Goal: Information Seeking & Learning: Learn about a topic

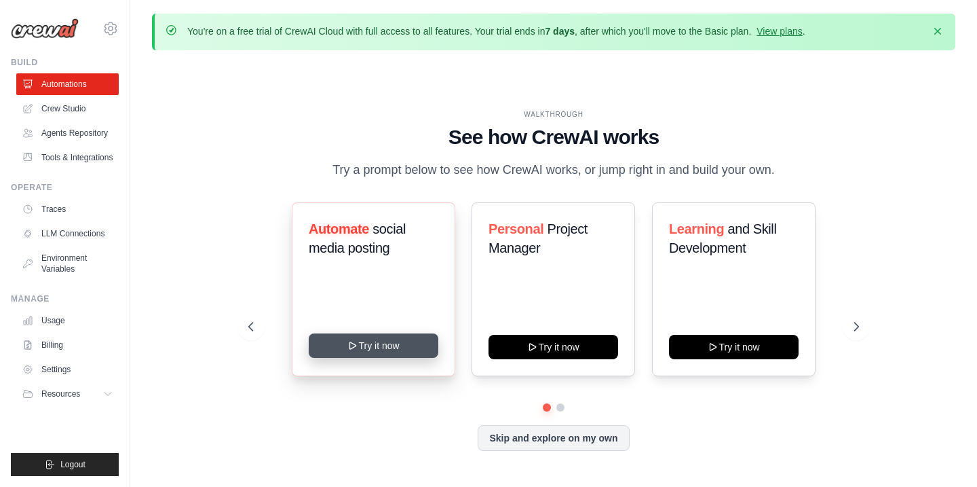
click at [360, 343] on button "Try it now" at bounding box center [374, 345] width 130 height 24
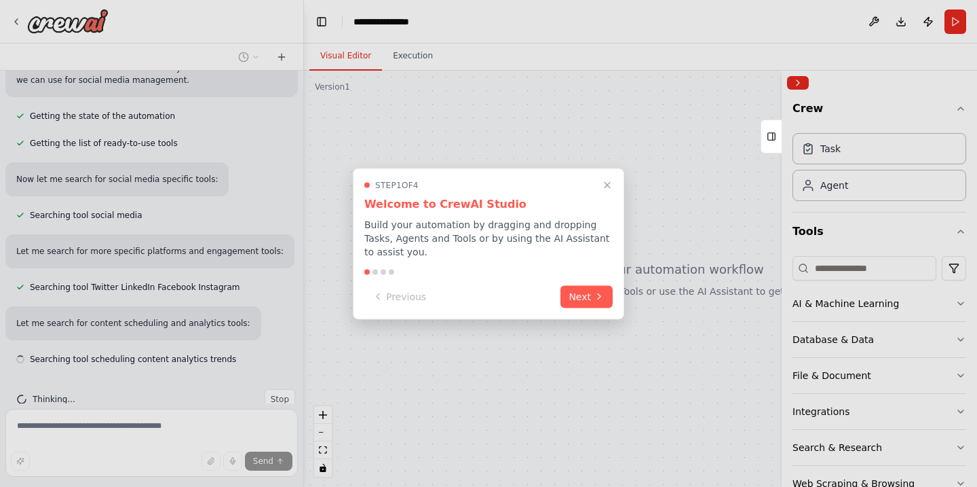
scroll to position [170, 0]
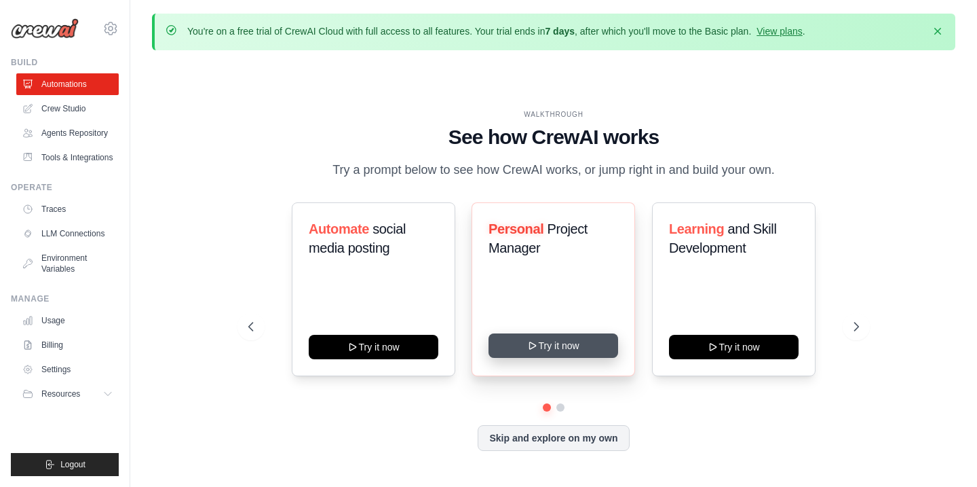
click at [561, 341] on button "Try it now" at bounding box center [554, 345] width 130 height 24
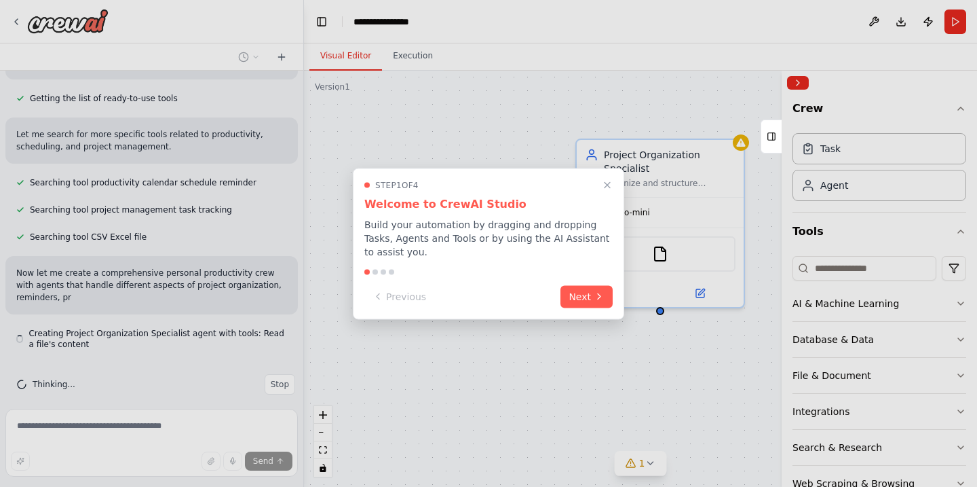
scroll to position [173, 0]
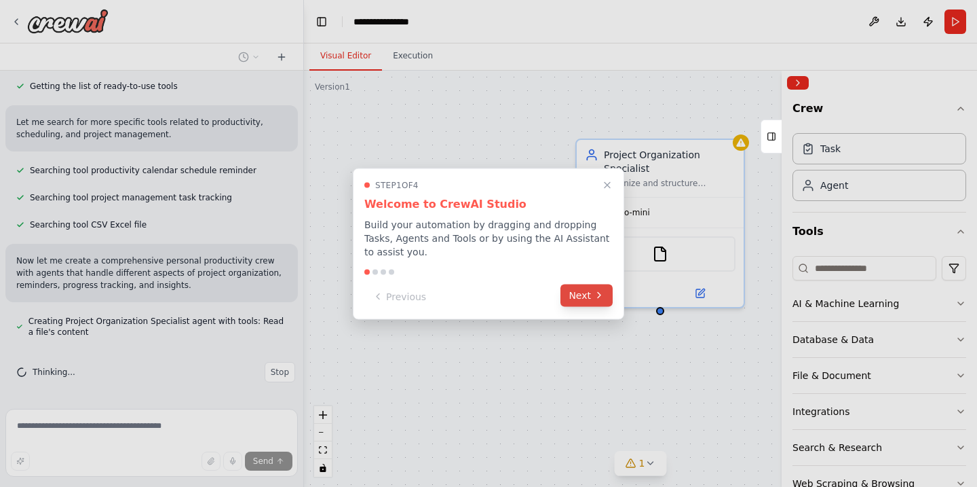
click at [581, 298] on button "Next" at bounding box center [587, 295] width 52 height 22
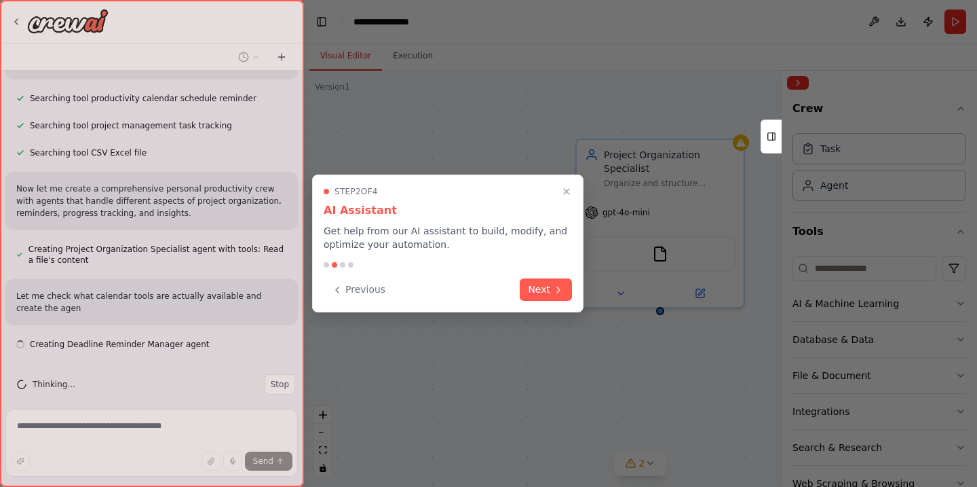
scroll to position [257, 0]
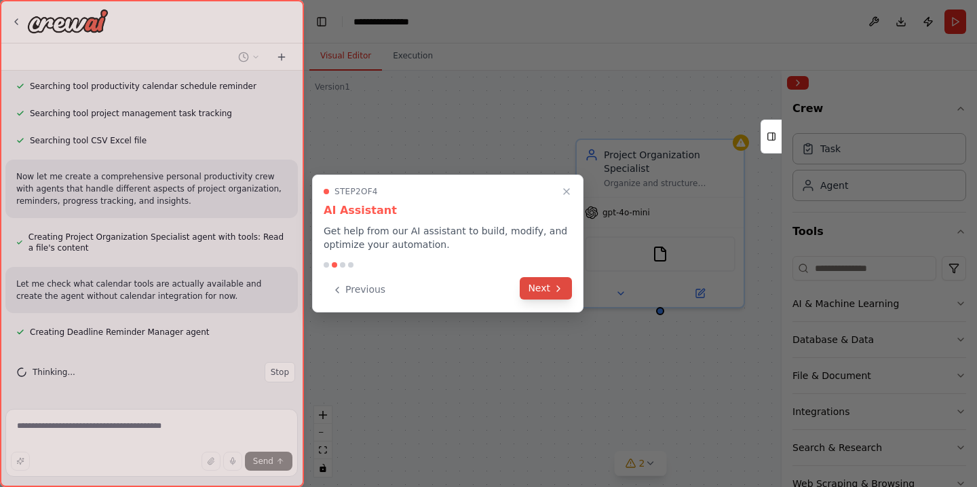
click at [535, 290] on button "Next" at bounding box center [546, 288] width 52 height 22
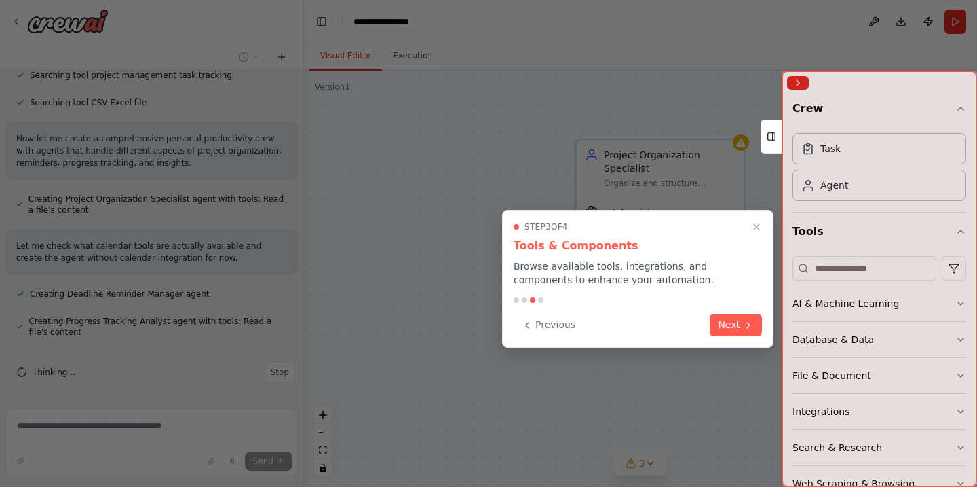
scroll to position [322, 0]
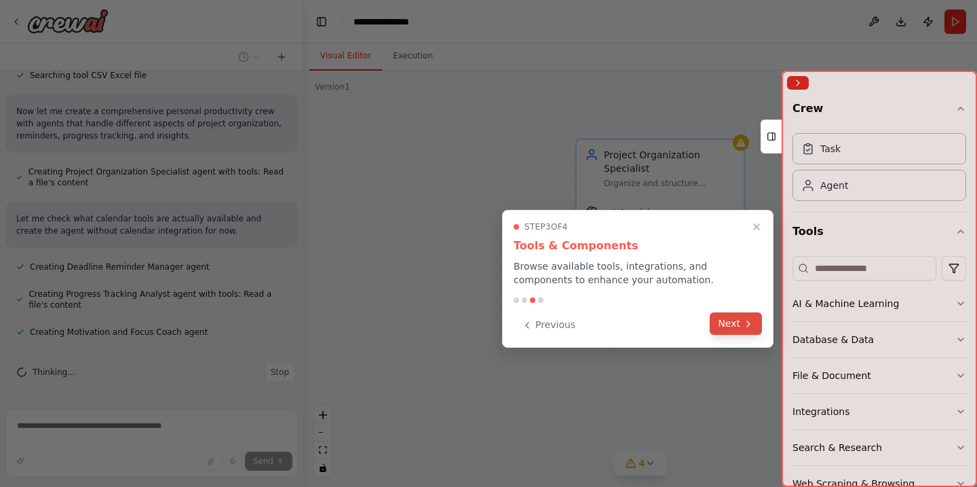
click at [730, 327] on button "Next" at bounding box center [736, 323] width 52 height 22
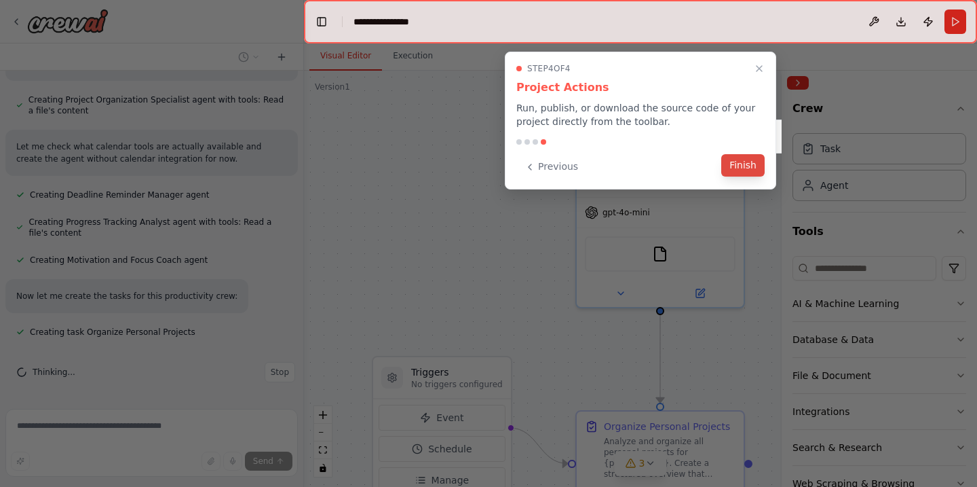
scroll to position [421, 0]
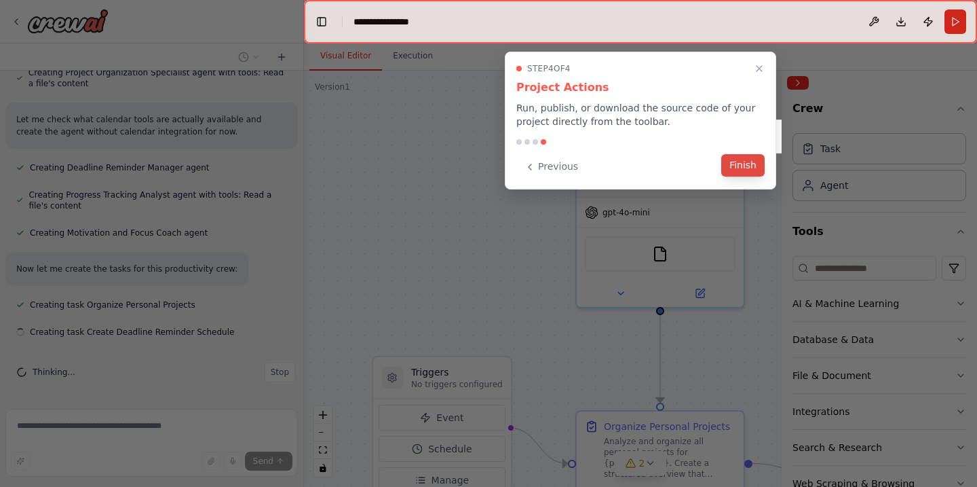
click at [738, 168] on button "Finish" at bounding box center [742, 165] width 43 height 22
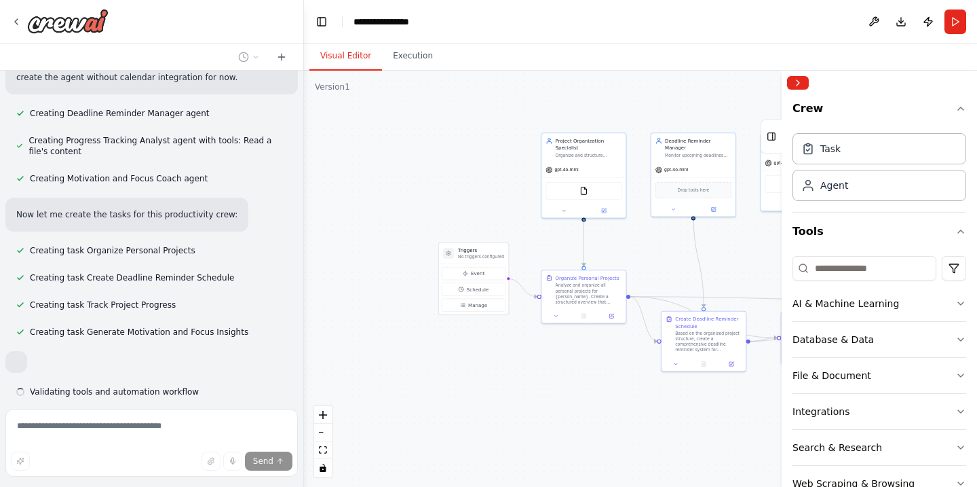
scroll to position [548, 0]
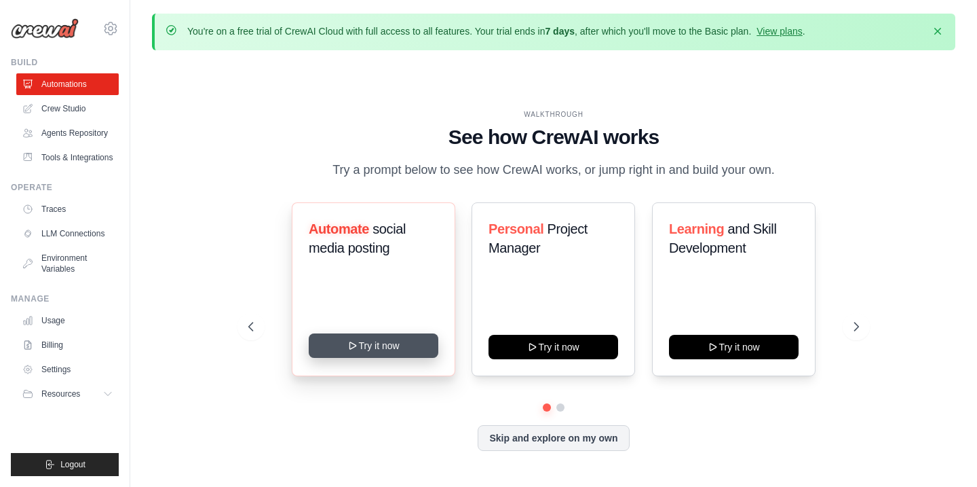
click at [383, 343] on button "Try it now" at bounding box center [374, 345] width 130 height 24
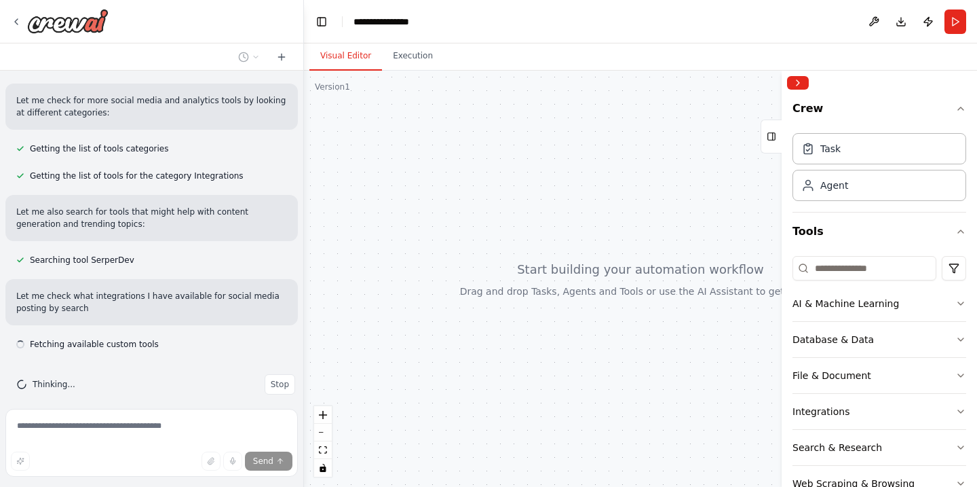
scroll to position [363, 0]
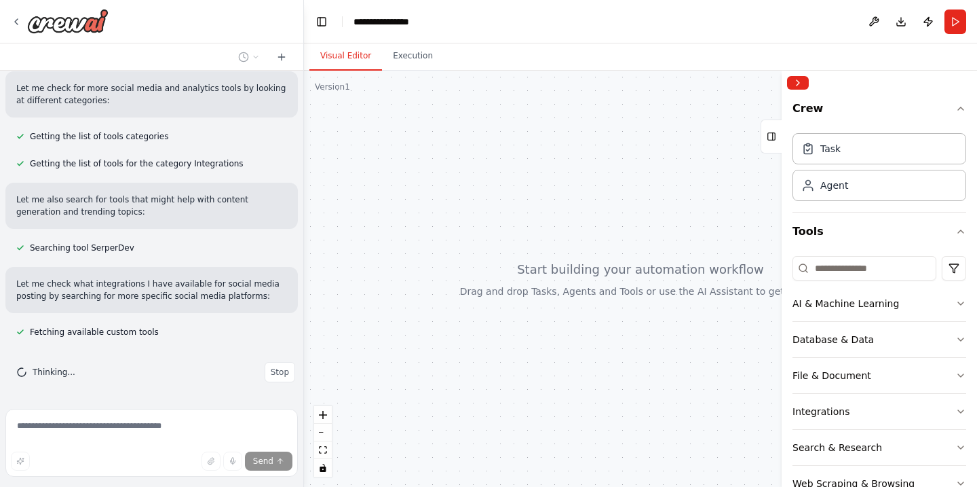
click at [654, 291] on div at bounding box center [640, 279] width 673 height 416
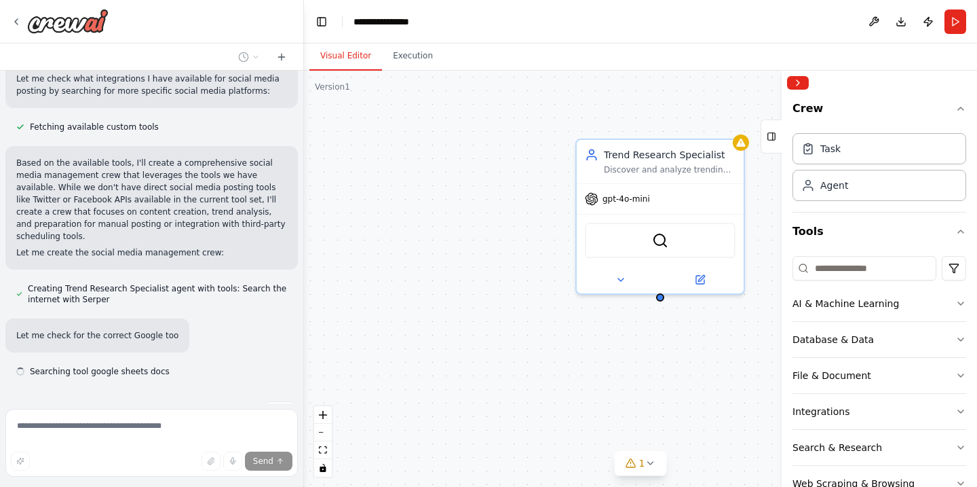
scroll to position [595, 0]
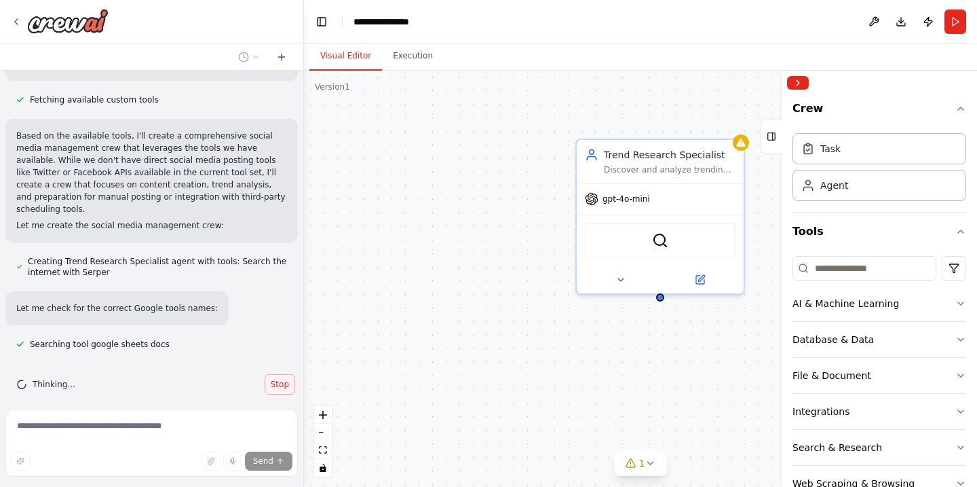
click at [276, 379] on span "Stop" at bounding box center [280, 384] width 18 height 11
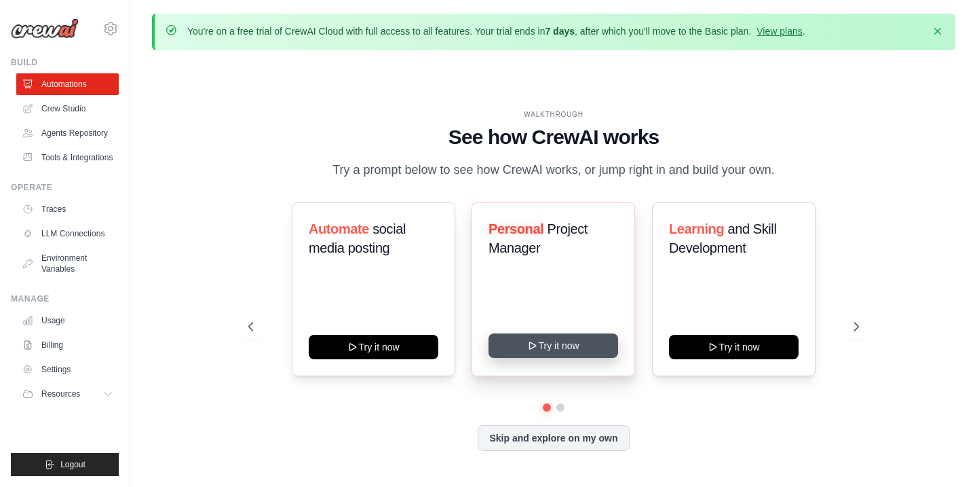
click at [584, 341] on button "Try it now" at bounding box center [554, 345] width 130 height 24
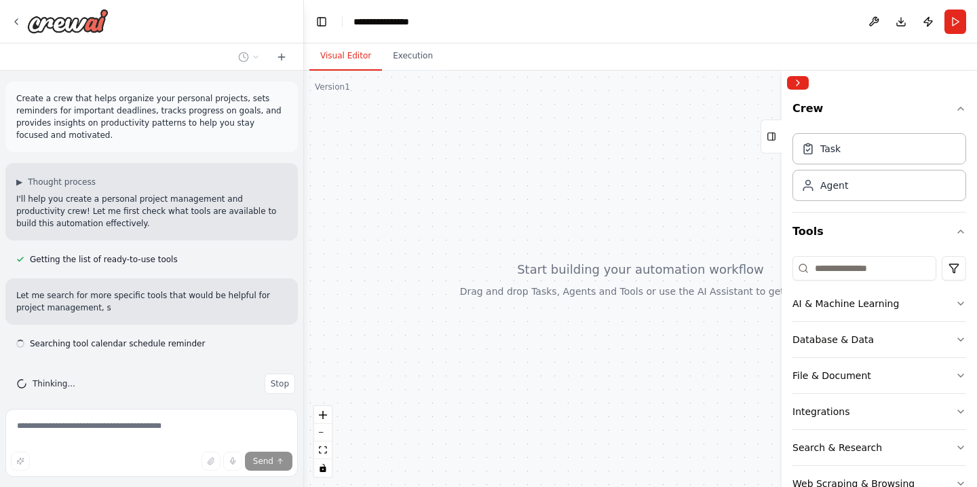
scroll to position [12, 0]
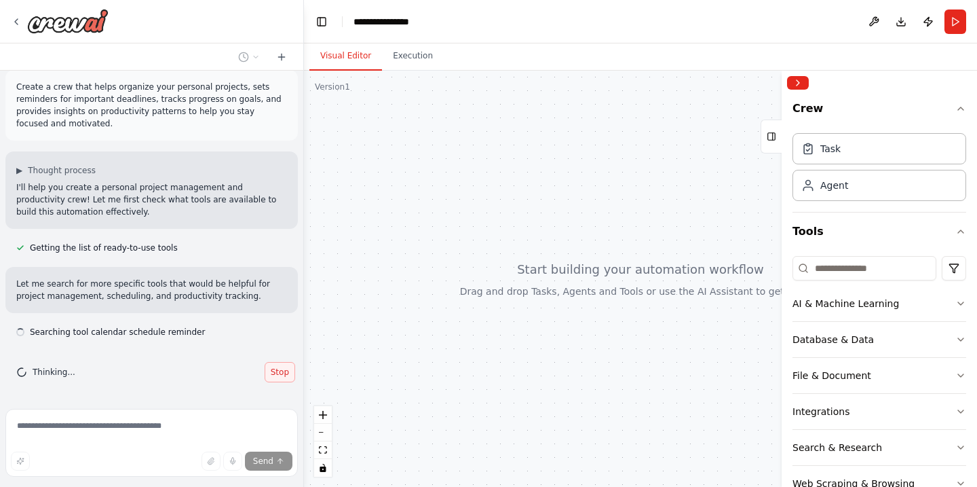
click at [278, 374] on span "Stop" at bounding box center [280, 371] width 18 height 11
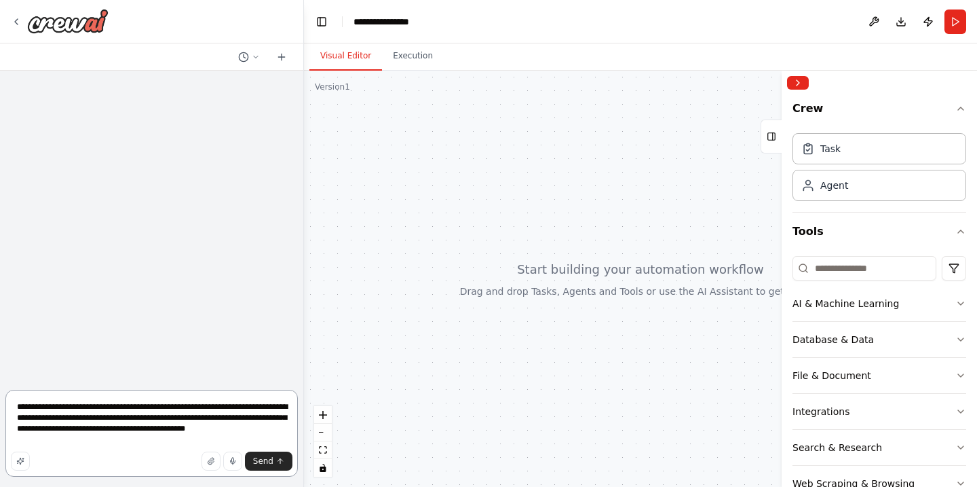
scroll to position [0, 0]
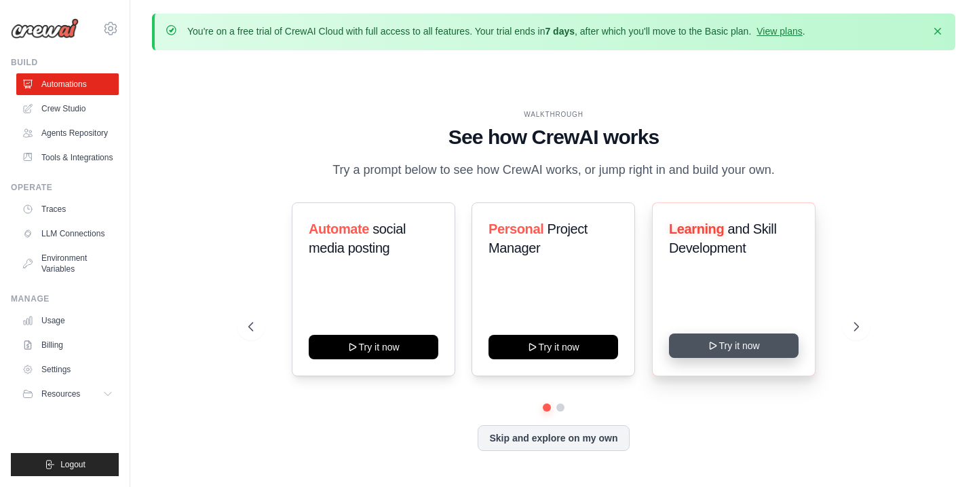
click at [727, 340] on button "Try it now" at bounding box center [734, 345] width 130 height 24
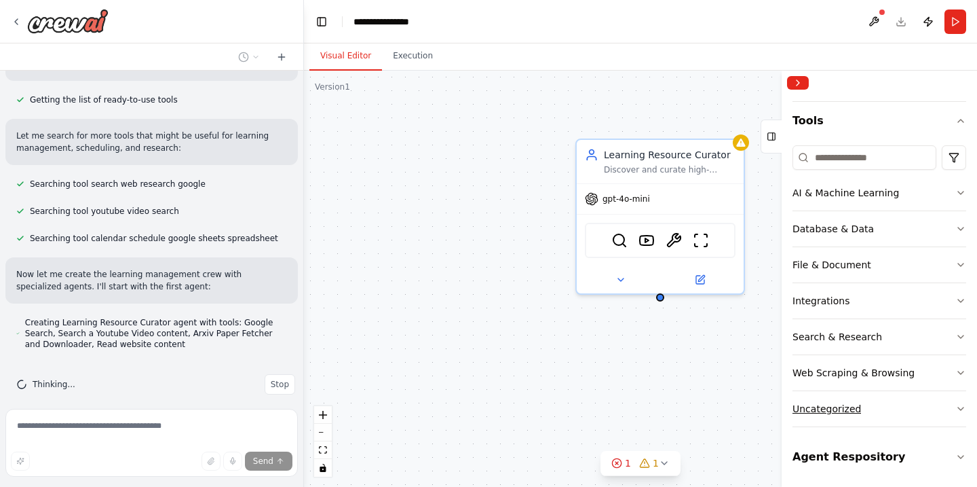
scroll to position [111, 0]
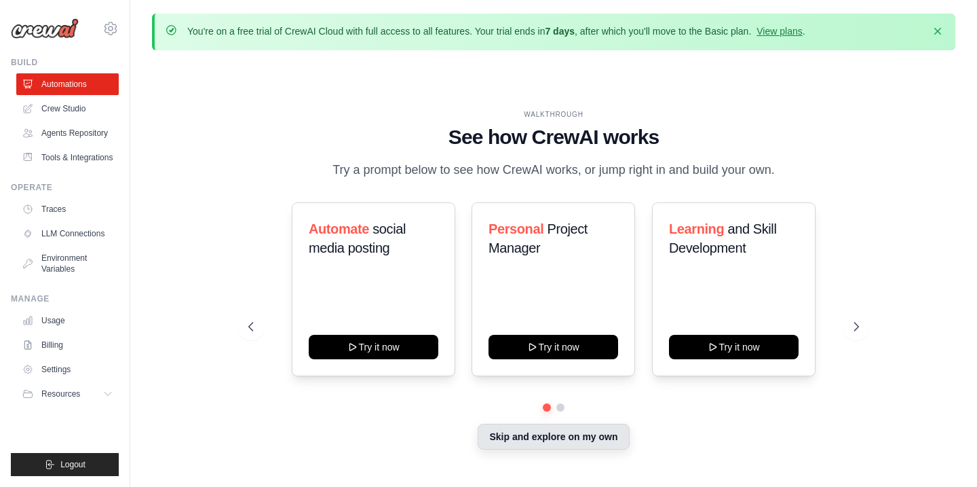
click at [508, 436] on button "Skip and explore on my own" at bounding box center [553, 436] width 151 height 26
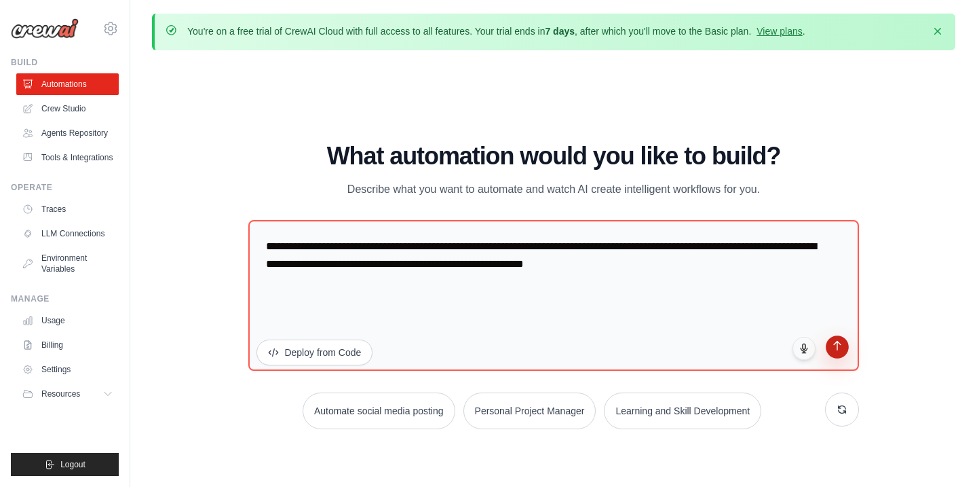
click at [834, 347] on icon "submit" at bounding box center [837, 345] width 12 height 12
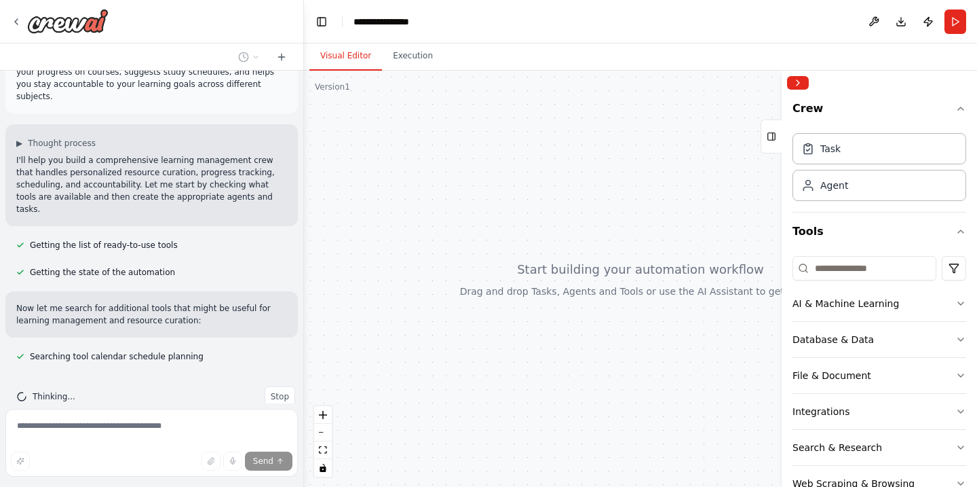
scroll to position [66, 0]
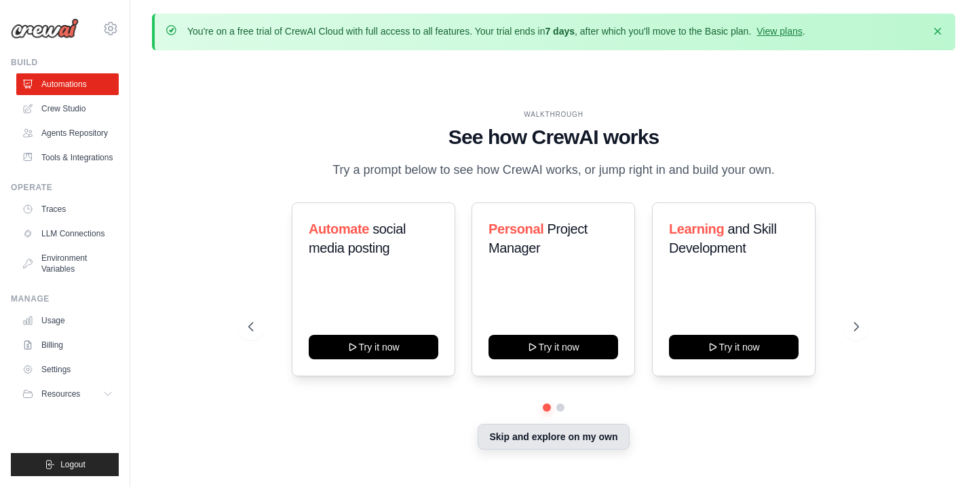
click at [506, 437] on button "Skip and explore on my own" at bounding box center [553, 436] width 151 height 26
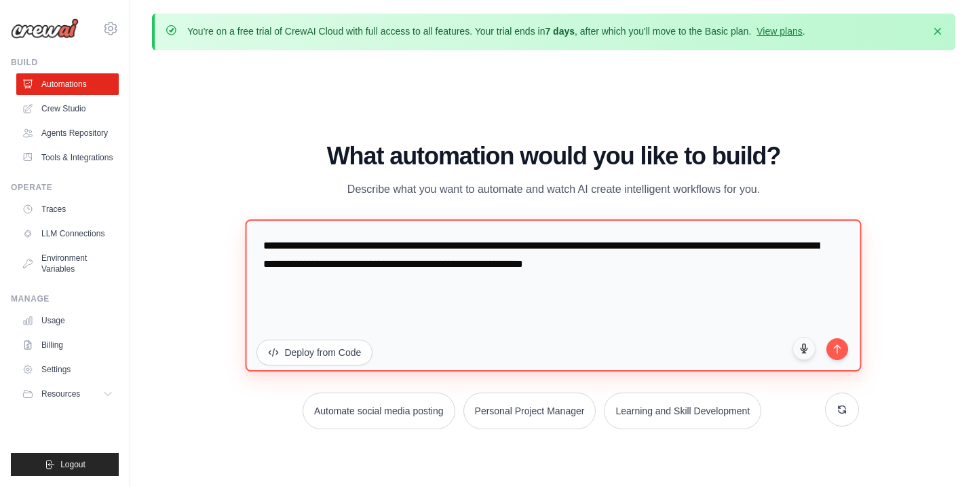
click at [502, 272] on textarea "**********" at bounding box center [554, 295] width 616 height 152
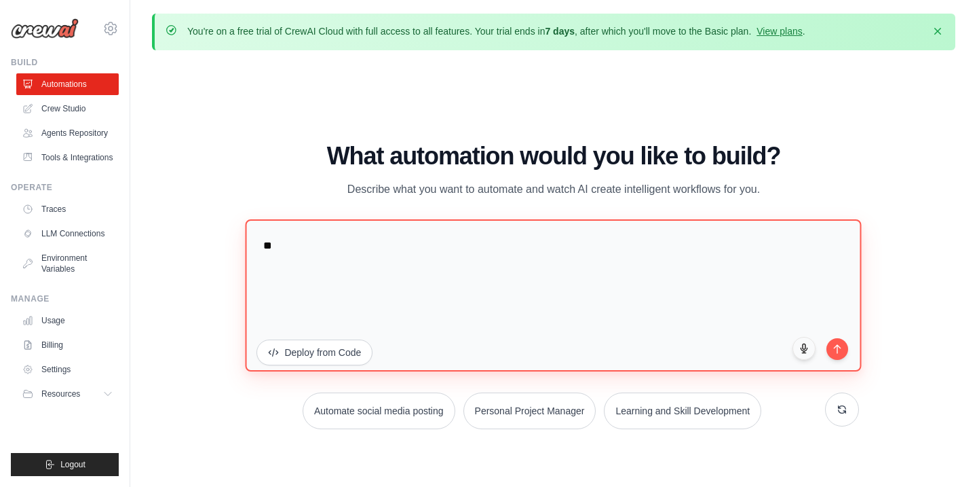
type textarea "*"
type textarea "**********"
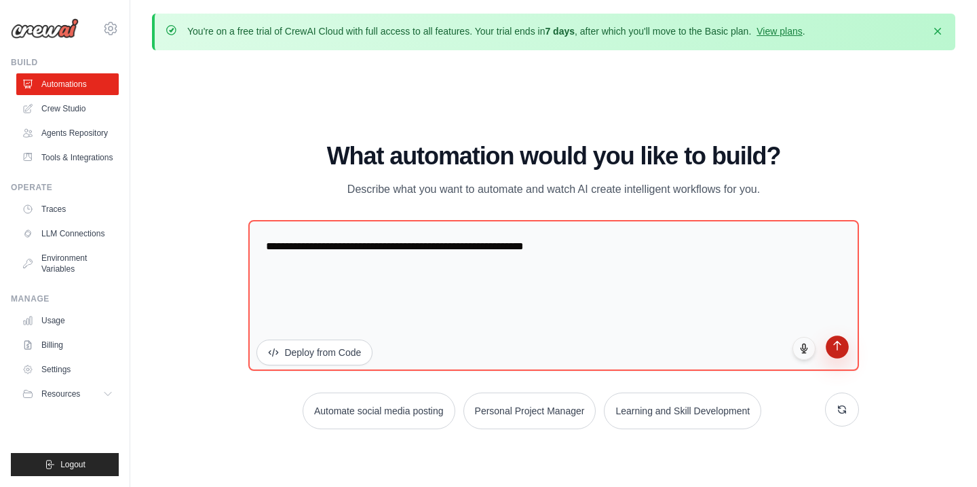
click at [839, 346] on icon "submit" at bounding box center [837, 345] width 12 height 12
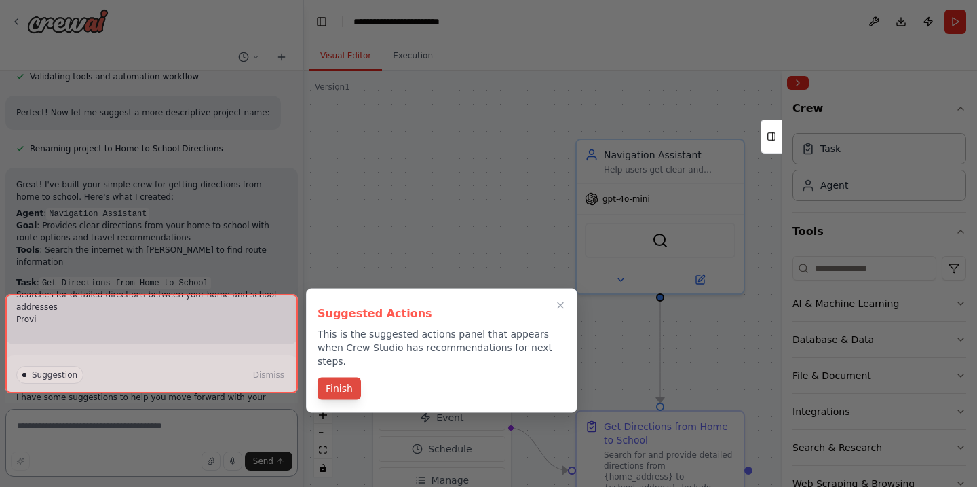
scroll to position [758, 0]
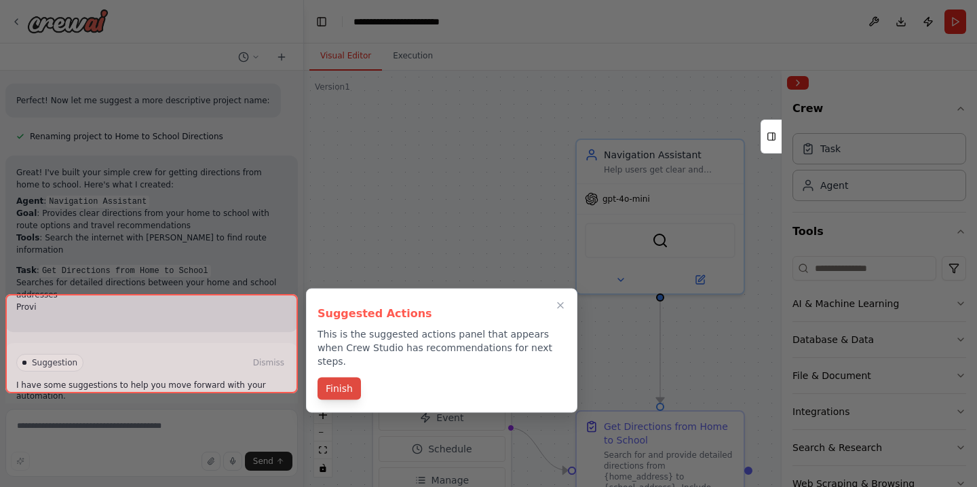
click at [349, 377] on button "Finish" at bounding box center [339, 388] width 43 height 22
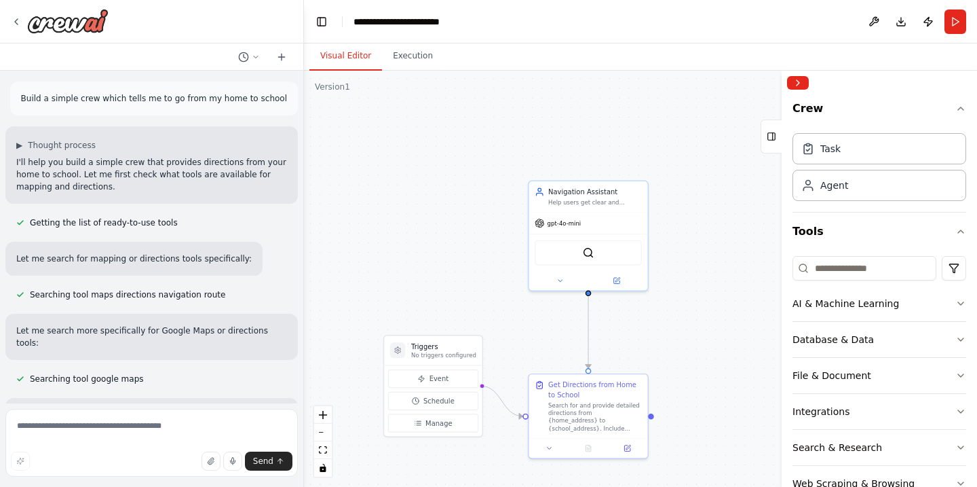
scroll to position [0, 0]
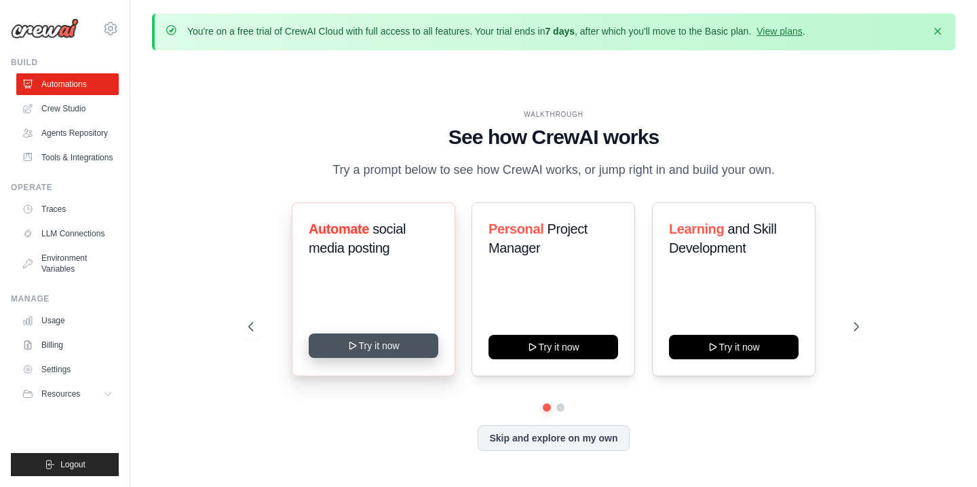
click at [360, 335] on button "Try it now" at bounding box center [374, 345] width 130 height 24
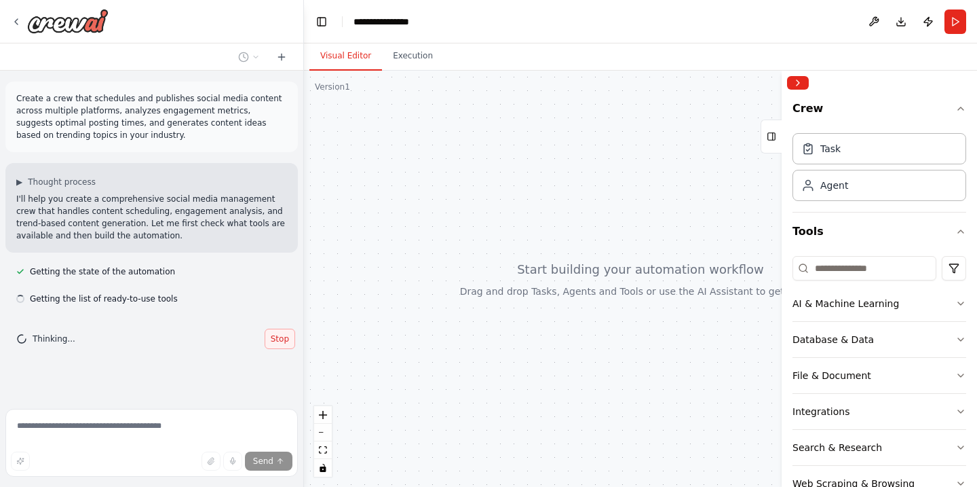
click at [274, 329] on button "Stop" at bounding box center [280, 338] width 31 height 20
type textarea "**********"
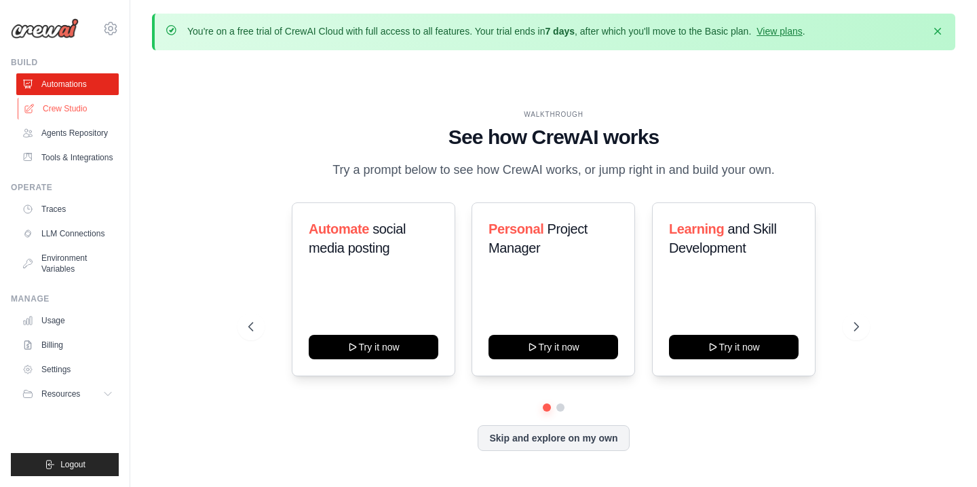
click at [54, 105] on link "Crew Studio" at bounding box center [69, 109] width 102 height 22
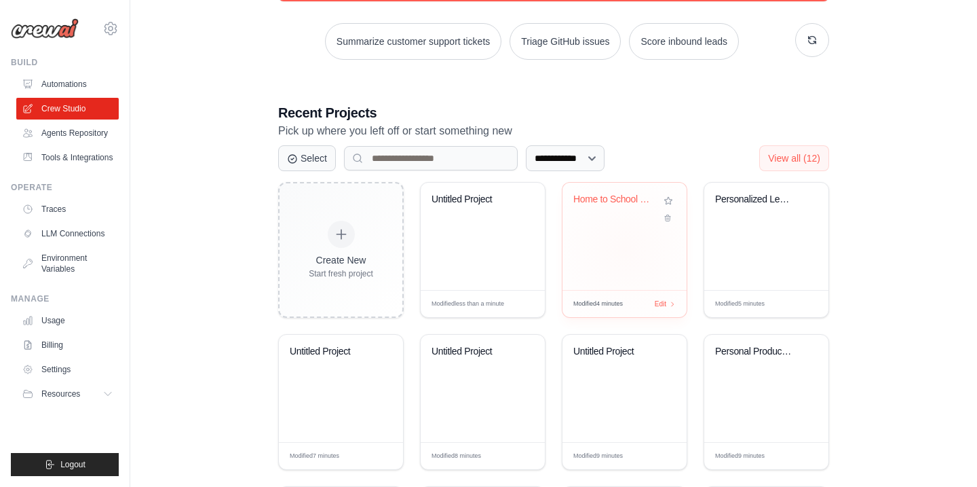
scroll to position [241, 0]
click at [621, 213] on div "Home to School Directions" at bounding box center [624, 209] width 102 height 31
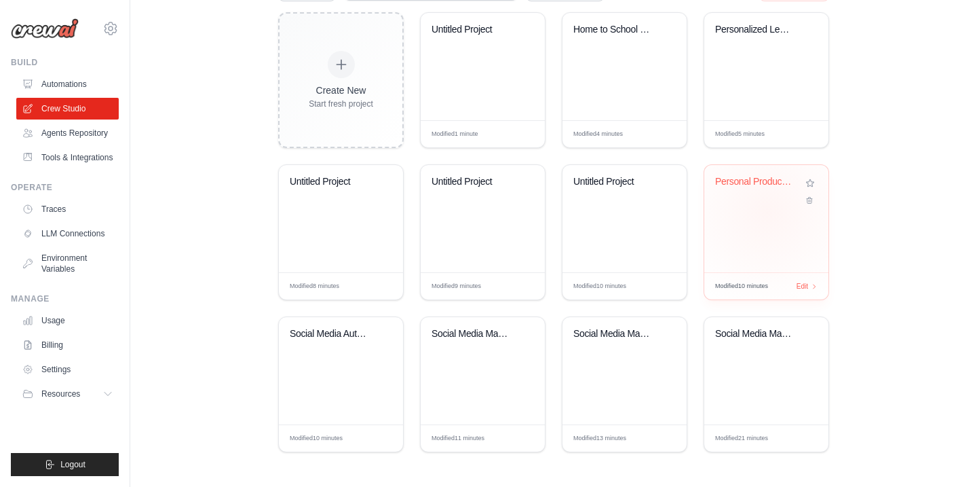
scroll to position [411, 0]
click at [333, 335] on div "Social Media Automation Suite" at bounding box center [331, 334] width 82 height 12
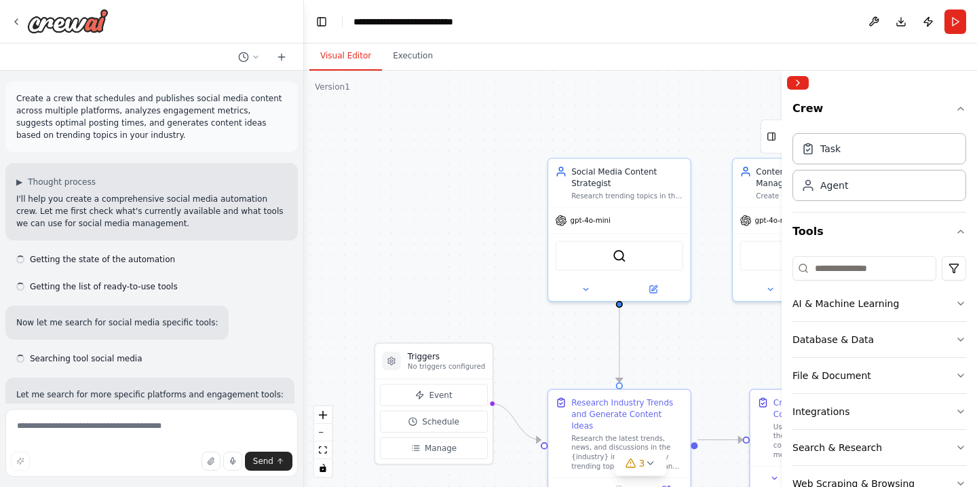
scroll to position [1586, 0]
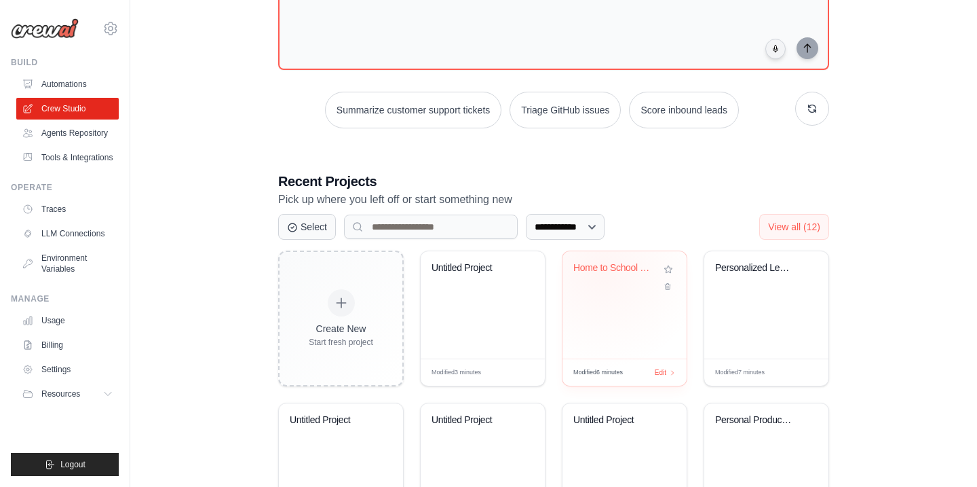
scroll to position [178, 0]
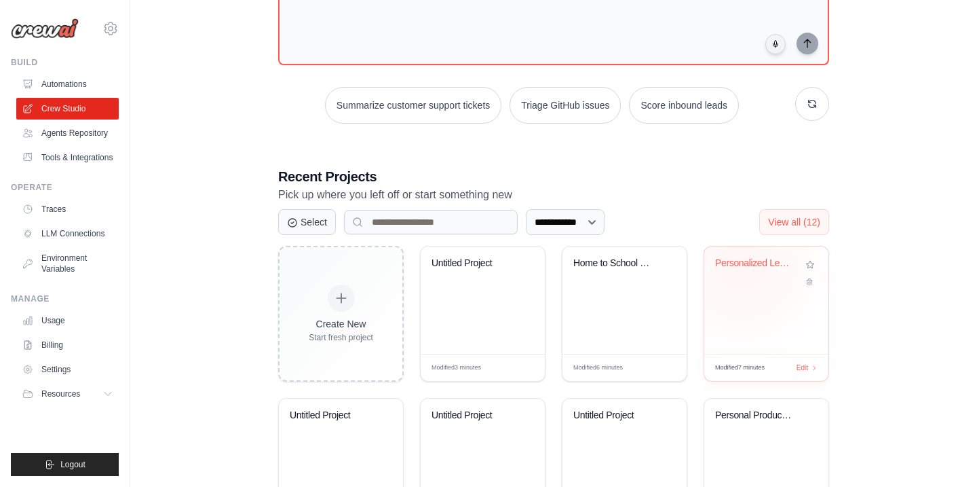
click at [742, 265] on div "Personalized Learning Management Sy..." at bounding box center [756, 263] width 82 height 12
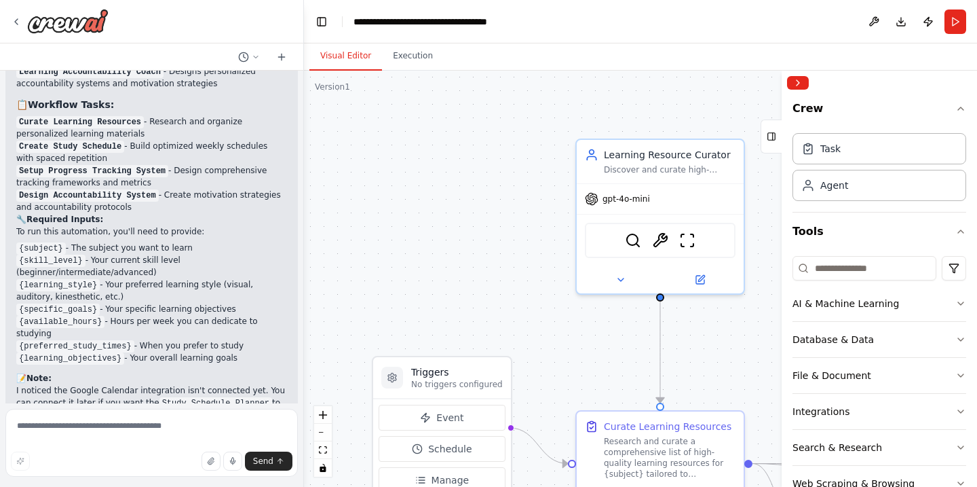
scroll to position [1160, 0]
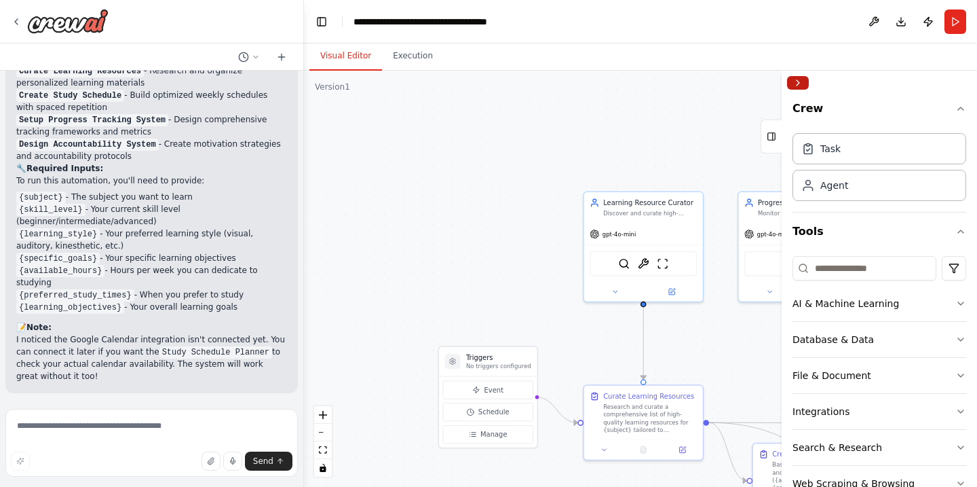
click at [798, 81] on button "Collapse right sidebar" at bounding box center [798, 83] width 22 height 14
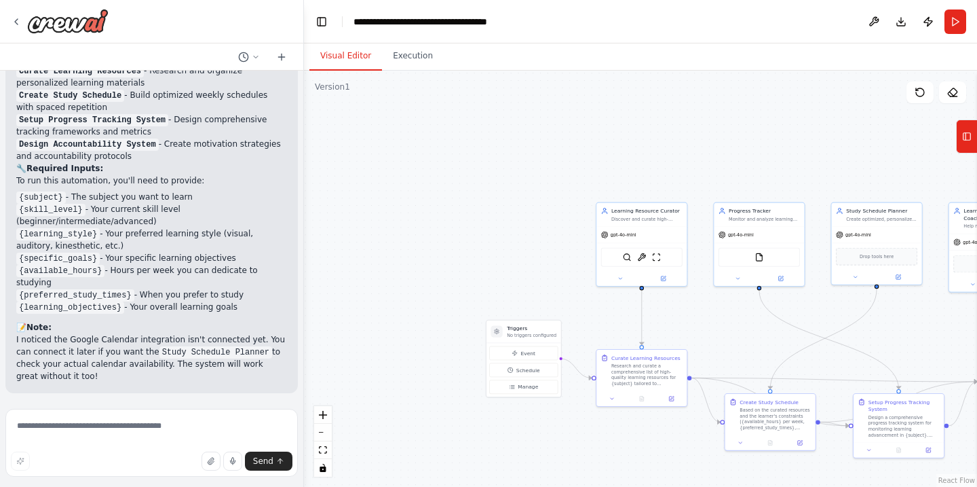
click at [578, 460] on div ".deletable-edge-delete-btn { width: 20px; height: 20px; border: 0px solid #ffff…" at bounding box center [640, 279] width 673 height 416
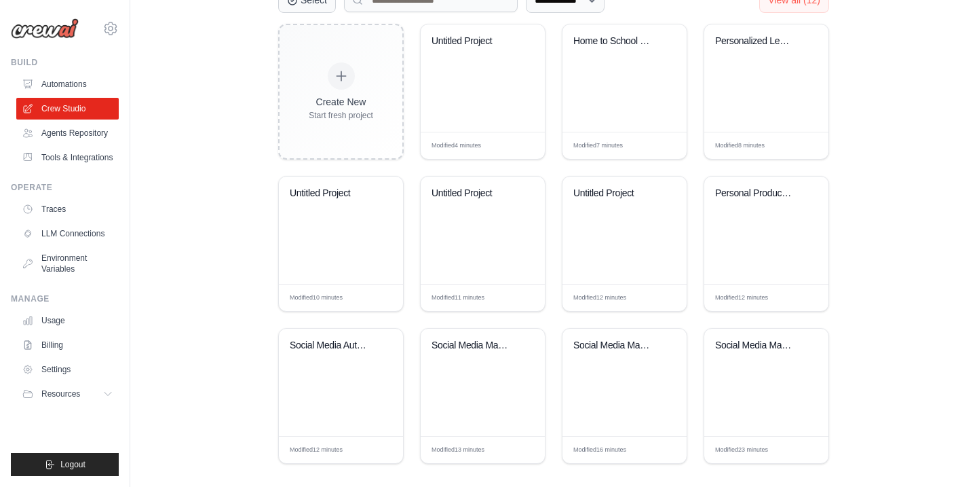
scroll to position [411, 0]
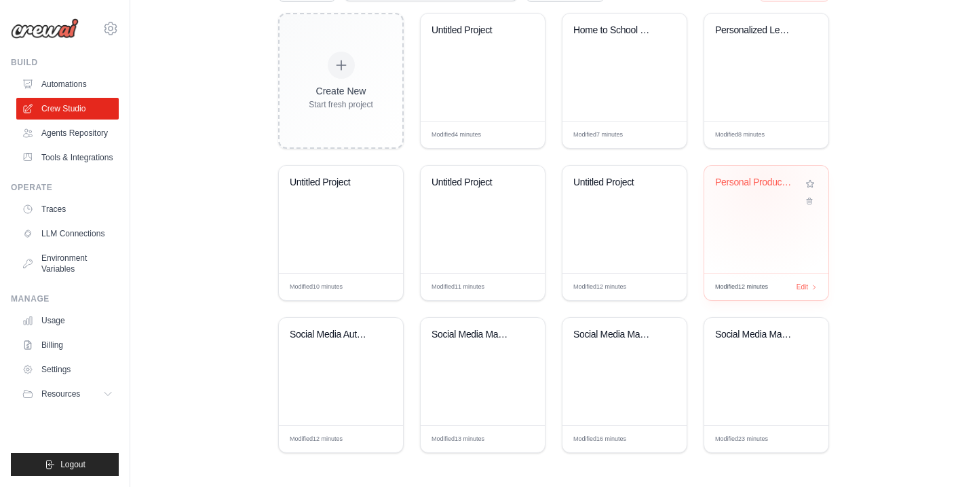
click at [761, 181] on div "Personal Productivity Assistant" at bounding box center [756, 182] width 82 height 12
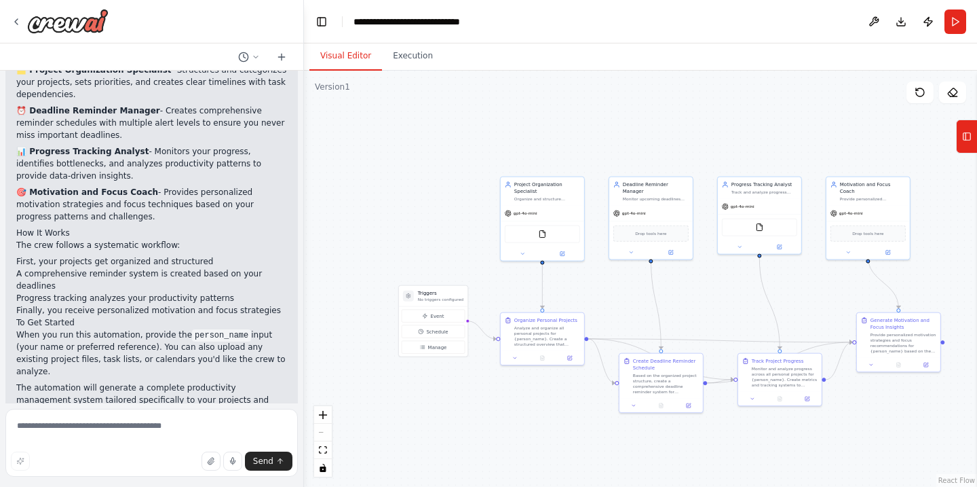
scroll to position [994, 0]
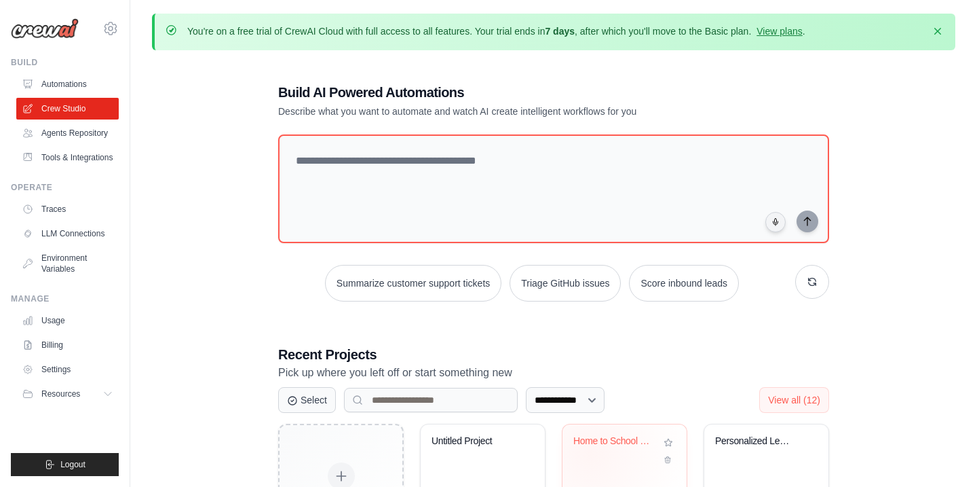
click at [590, 453] on div "Home to School Directions" at bounding box center [624, 450] width 102 height 31
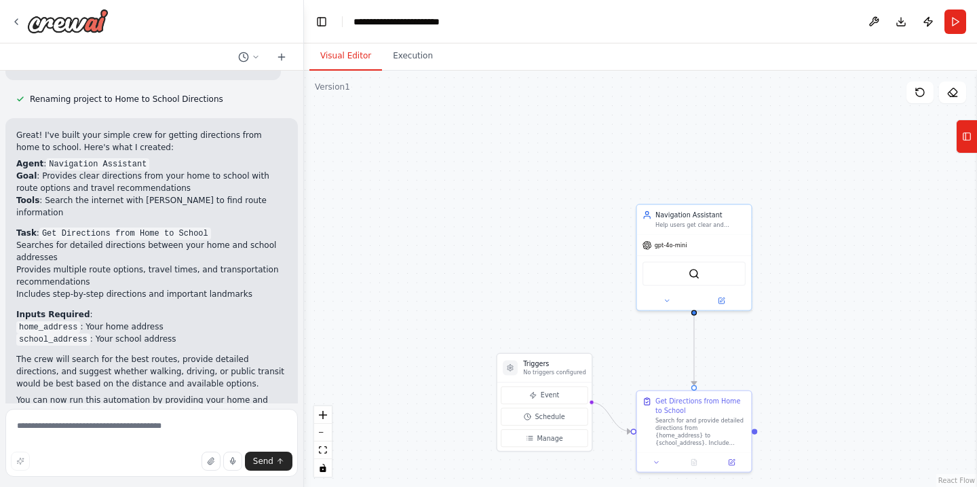
scroll to position [795, 0]
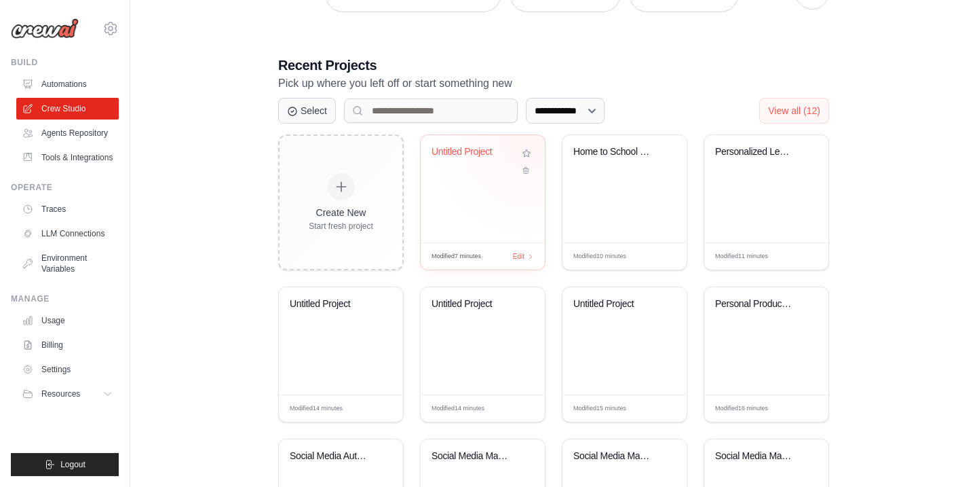
scroll to position [299, 0]
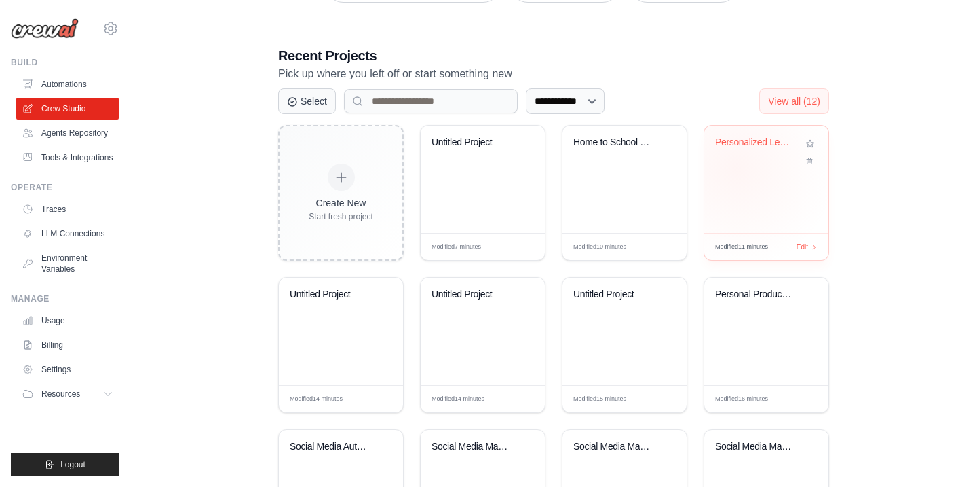
click at [736, 167] on div "Personalized Learning Management Sy..." at bounding box center [766, 179] width 124 height 107
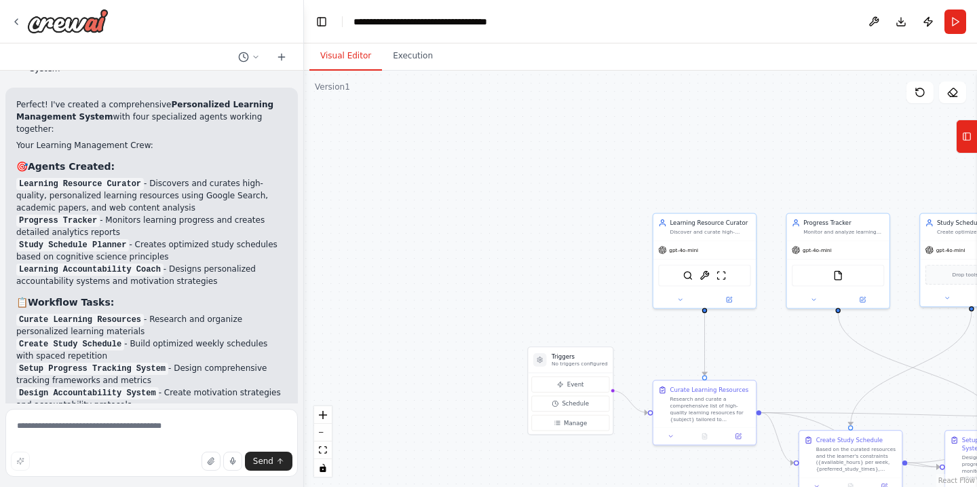
scroll to position [907, 0]
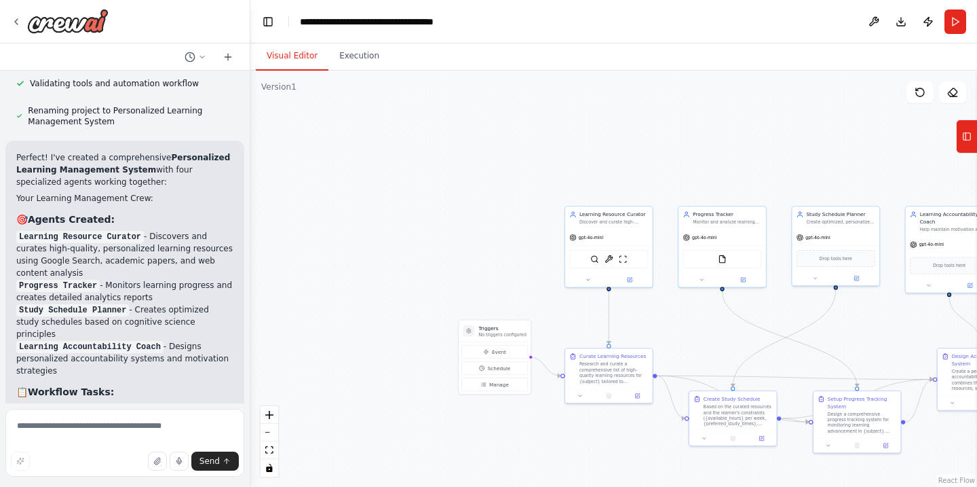
drag, startPoint x: 300, startPoint y: 228, endPoint x: 250, endPoint y: 237, distance: 50.3
click at [250, 237] on div "Build a crew that curates personalized learning resources, tracks your progress…" at bounding box center [488, 243] width 977 height 487
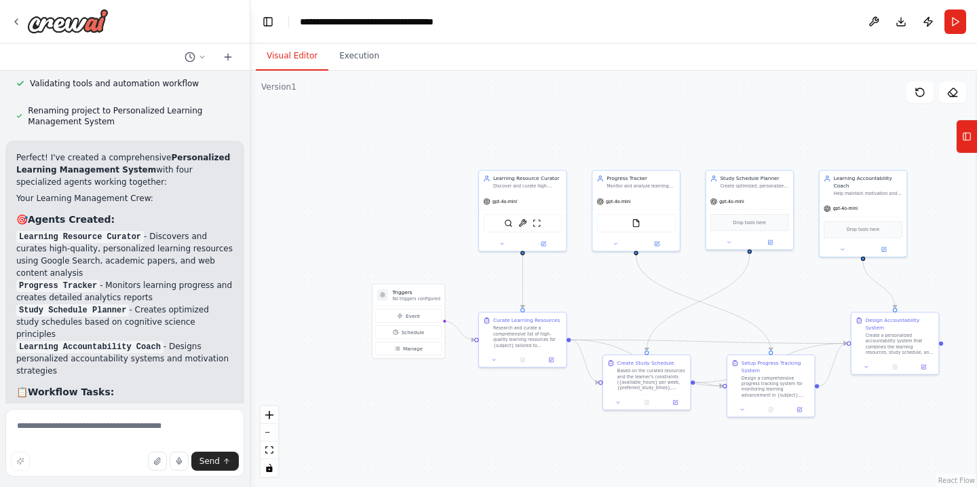
drag, startPoint x: 250, startPoint y: 237, endPoint x: 164, endPoint y: 201, distance: 93.4
click at [164, 201] on div "Build a crew that curates personalized learning resources, tracks your progress…" at bounding box center [488, 243] width 977 height 487
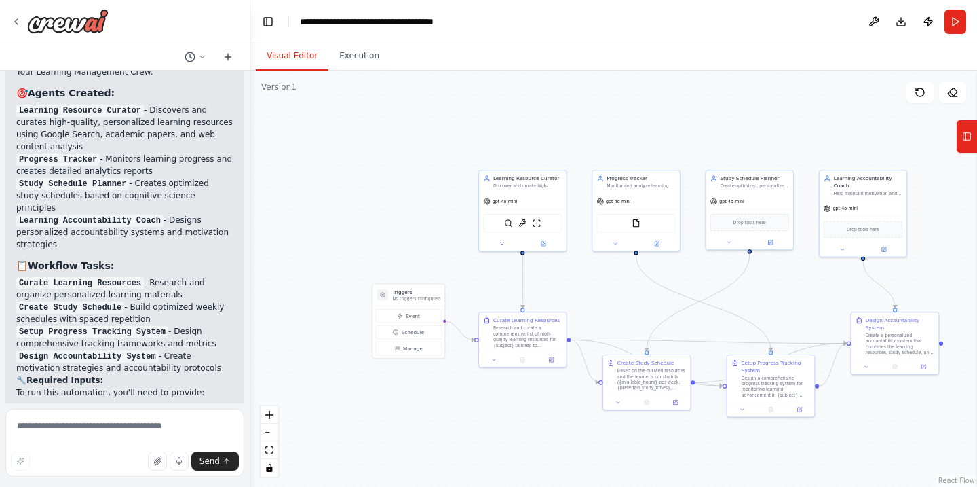
scroll to position [1040, 0]
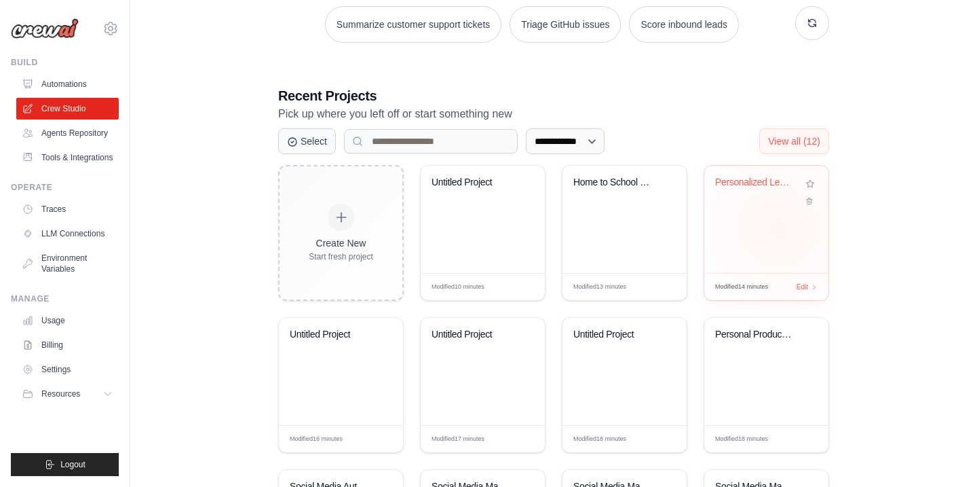
scroll to position [265, 0]
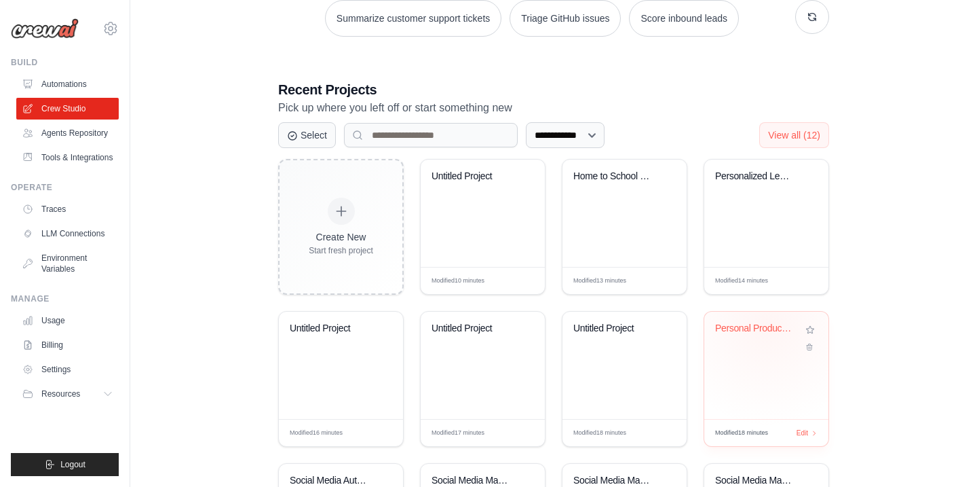
click at [768, 324] on div "Personal Productivity Assistant" at bounding box center [756, 328] width 82 height 12
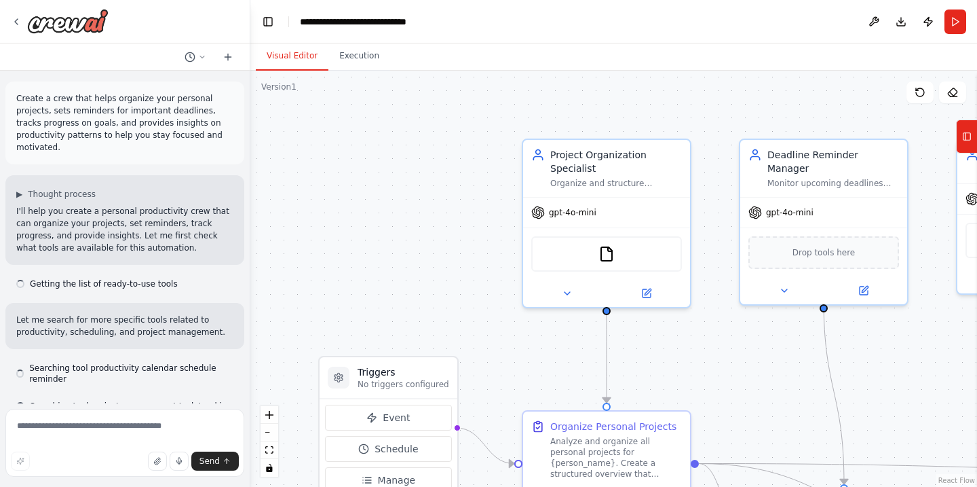
scroll to position [1126, 0]
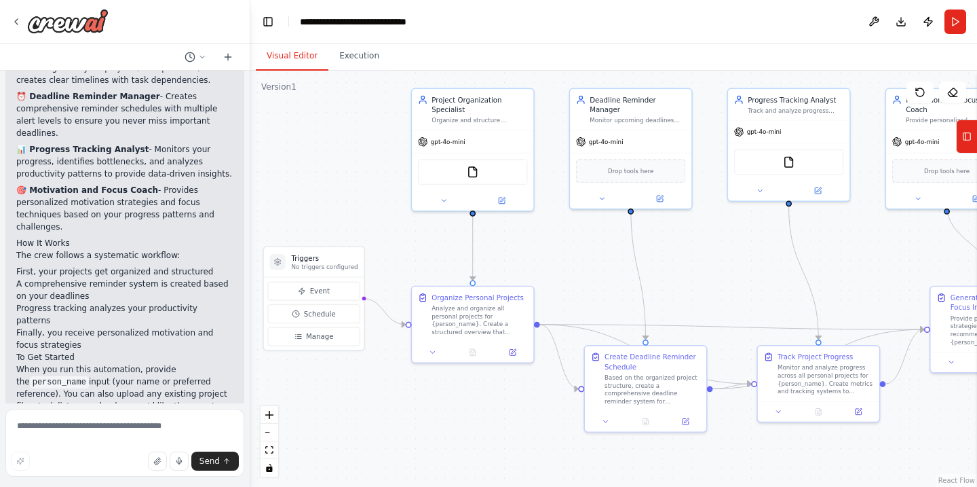
drag, startPoint x: 533, startPoint y: 248, endPoint x: 347, endPoint y: 148, distance: 211.3
click at [347, 148] on div ".deletable-edge-delete-btn { width: 20px; height: 20px; border: 0px solid #ffff…" at bounding box center [613, 279] width 727 height 416
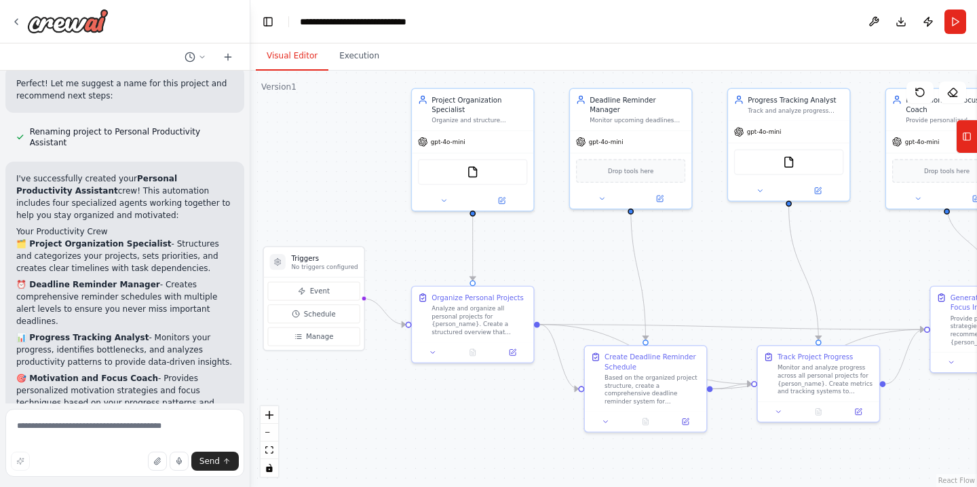
scroll to position [941, 0]
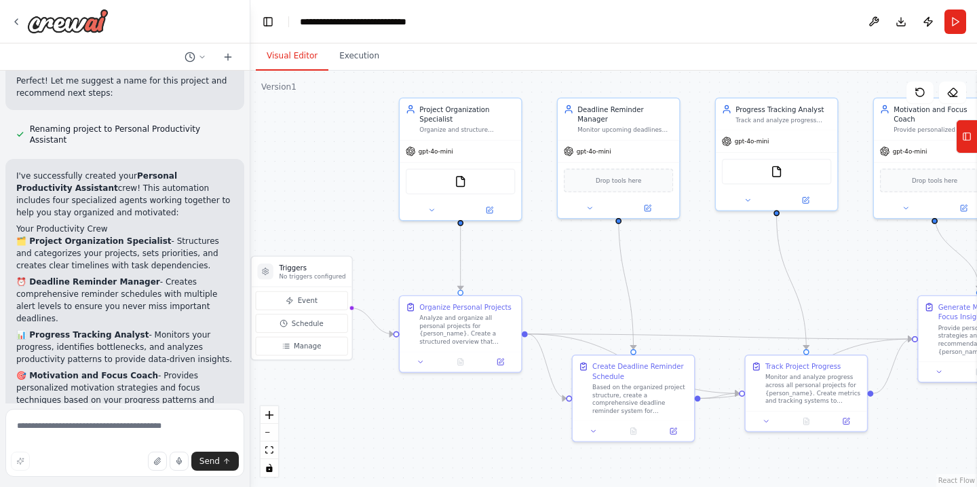
drag, startPoint x: 525, startPoint y: 231, endPoint x: 513, endPoint y: 240, distance: 14.5
click at [513, 240] on div ".deletable-edge-delete-btn { width: 20px; height: 20px; border: 0px solid #ffff…" at bounding box center [613, 279] width 727 height 416
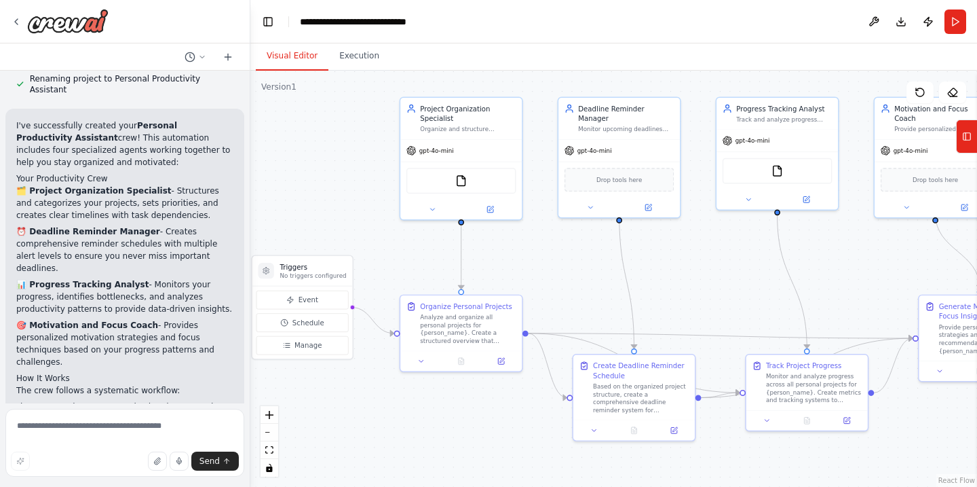
scroll to position [992, 0]
drag, startPoint x: 461, startPoint y: 257, endPoint x: 413, endPoint y: 257, distance: 48.2
click at [413, 257] on div ".deletable-edge-delete-btn { width: 20px; height: 20px; border: 0px solid #ffff…" at bounding box center [613, 279] width 727 height 416
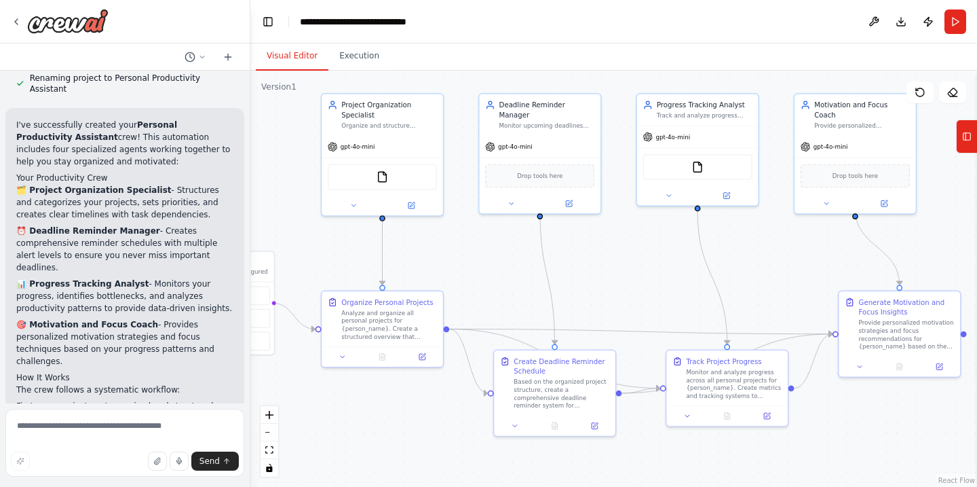
drag, startPoint x: 413, startPoint y: 257, endPoint x: 335, endPoint y: 253, distance: 78.8
click at [335, 253] on div ".deletable-edge-delete-btn { width: 20px; height: 20px; border: 0px solid #ffff…" at bounding box center [613, 279] width 727 height 416
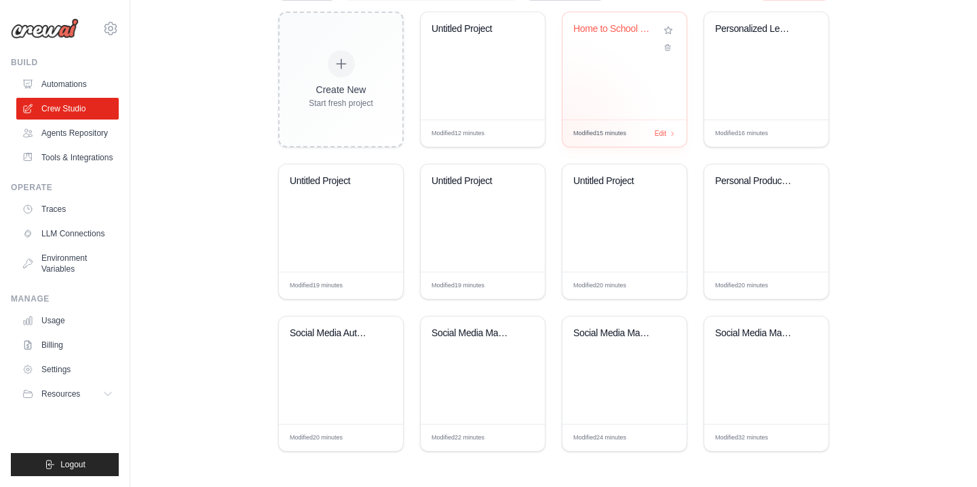
scroll to position [411, 0]
click at [349, 335] on div "Social Media Automation Suite" at bounding box center [331, 334] width 82 height 12
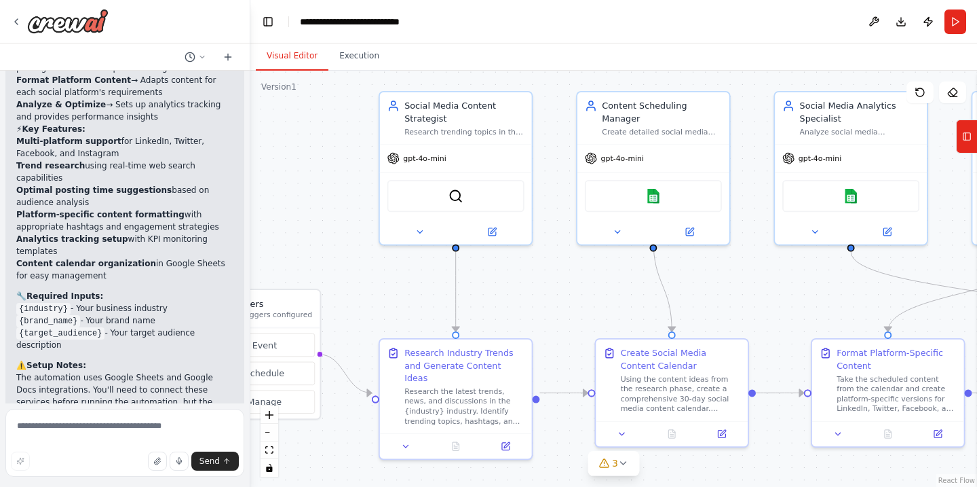
drag, startPoint x: 438, startPoint y: 221, endPoint x: 303, endPoint y: 166, distance: 146.4
click at [303, 166] on div ".deletable-edge-delete-btn { width: 20px; height: 20px; border: 0px solid #ffff…" at bounding box center [613, 279] width 727 height 416
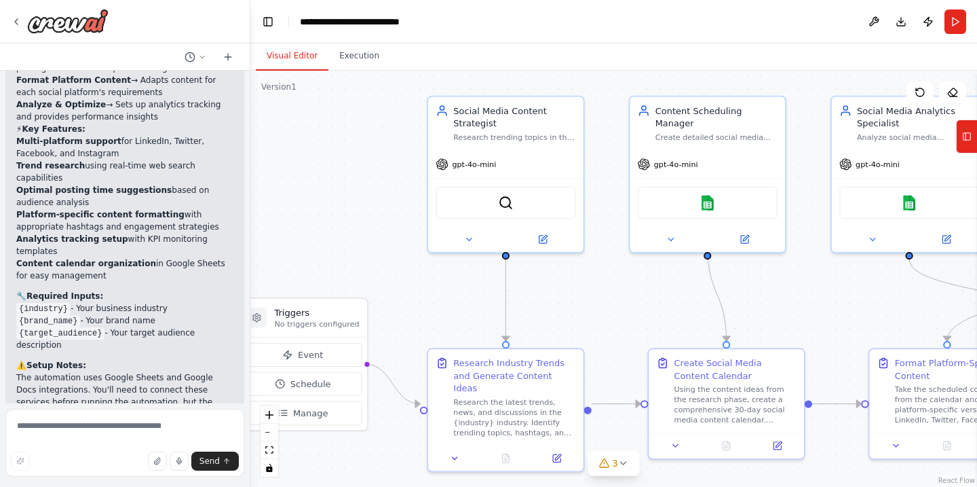
drag, startPoint x: 303, startPoint y: 166, endPoint x: 350, endPoint y: 172, distance: 47.2
click at [350, 172] on div ".deletable-edge-delete-btn { width: 20px; height: 20px; border: 0px solid #ffff…" at bounding box center [613, 279] width 727 height 416
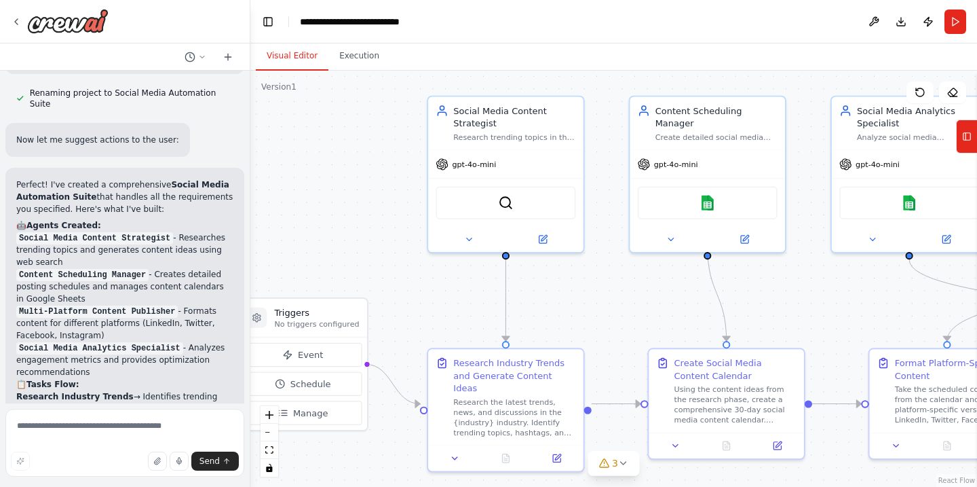
scroll to position [1418, 0]
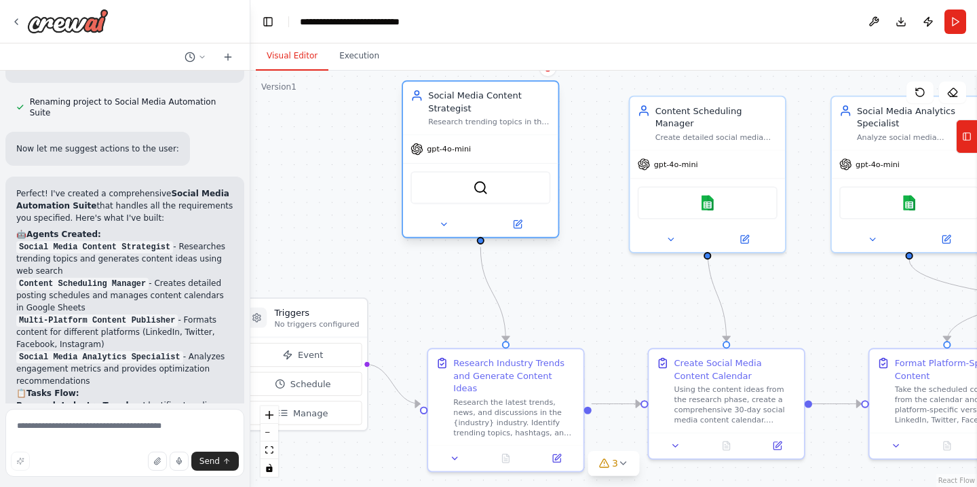
drag, startPoint x: 449, startPoint y: 155, endPoint x: 430, endPoint y: 148, distance: 20.2
click at [430, 148] on div "gpt-4o-mini" at bounding box center [480, 149] width 155 height 28
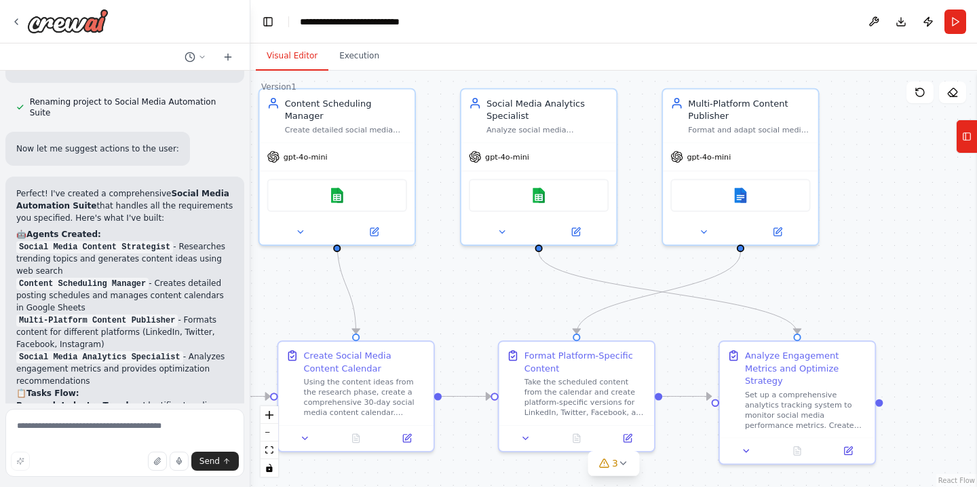
drag, startPoint x: 605, startPoint y: 188, endPoint x: 234, endPoint y: 181, distance: 370.6
click at [234, 181] on div "Create a crew that schedules and publishes social media content across multiple…" at bounding box center [488, 243] width 977 height 487
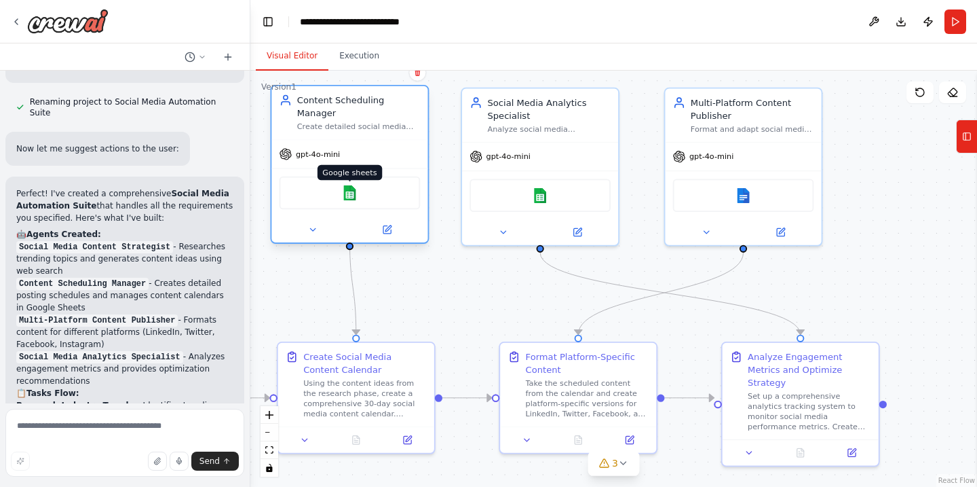
drag, startPoint x: 341, startPoint y: 178, endPoint x: 354, endPoint y: 176, distance: 13.2
click at [354, 185] on img at bounding box center [349, 192] width 15 height 15
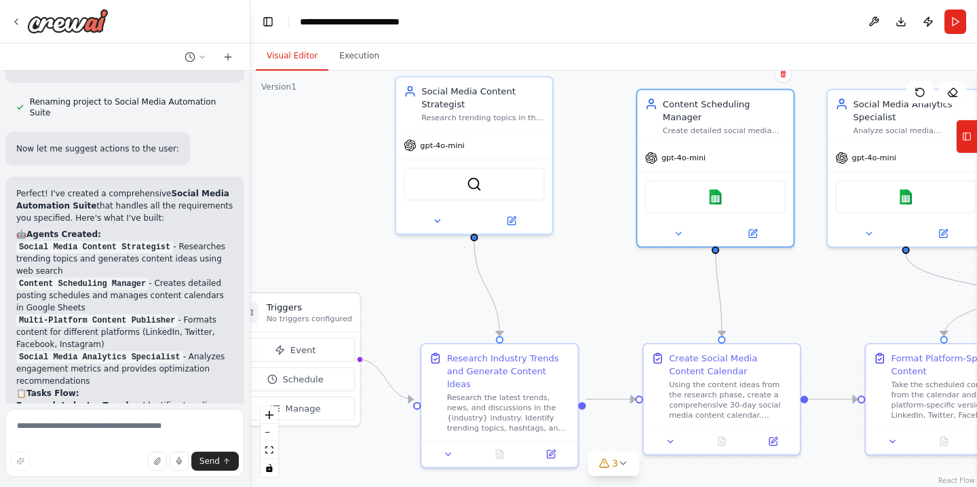
drag, startPoint x: 395, startPoint y: 255, endPoint x: 761, endPoint y: 257, distance: 366.5
click at [761, 257] on div ".deletable-edge-delete-btn { width: 20px; height: 20px; border: 0px solid #ffff…" at bounding box center [613, 279] width 727 height 416
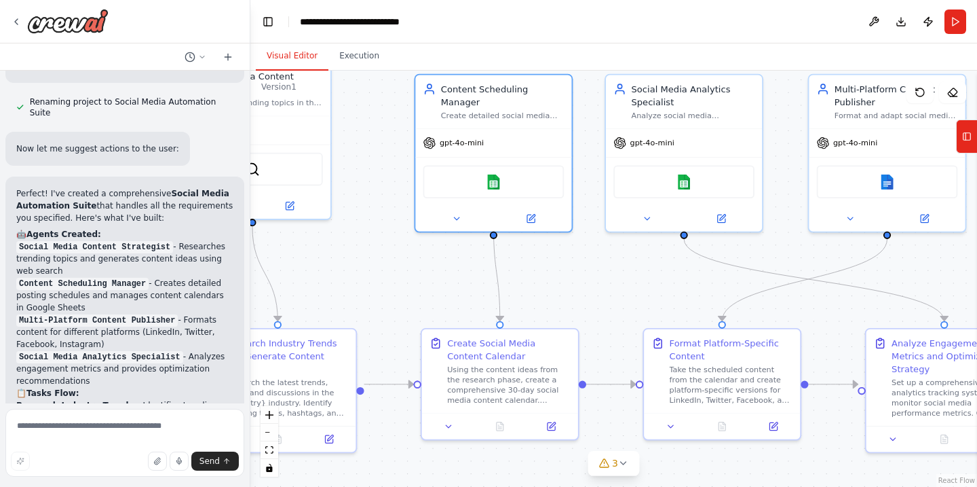
drag, startPoint x: 761, startPoint y: 257, endPoint x: 539, endPoint y: 242, distance: 223.1
click at [539, 242] on div ".deletable-edge-delete-btn { width: 20px; height: 20px; border: 0px solid #ffff…" at bounding box center [613, 279] width 727 height 416
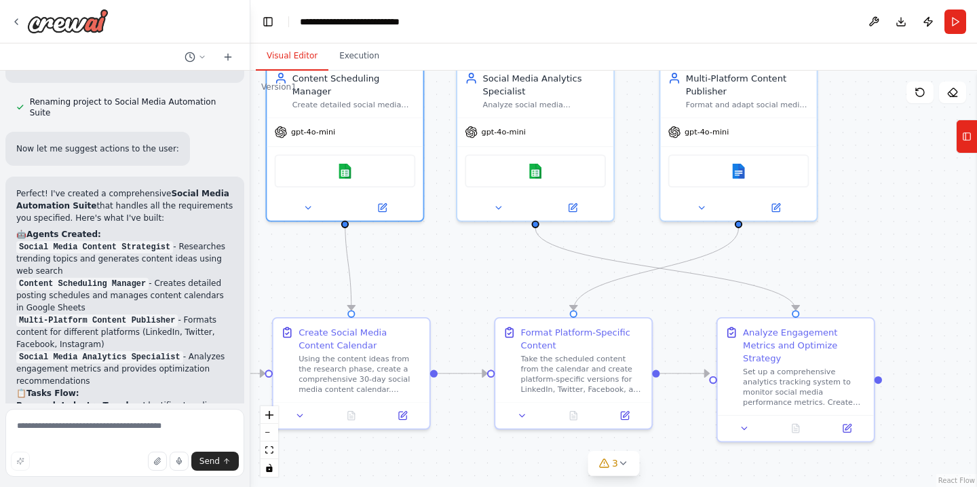
drag, startPoint x: 539, startPoint y: 242, endPoint x: 390, endPoint y: 231, distance: 149.0
click at [390, 231] on div ".deletable-edge-delete-btn { width: 20px; height: 20px; border: 0px solid #ffff…" at bounding box center [613, 279] width 727 height 416
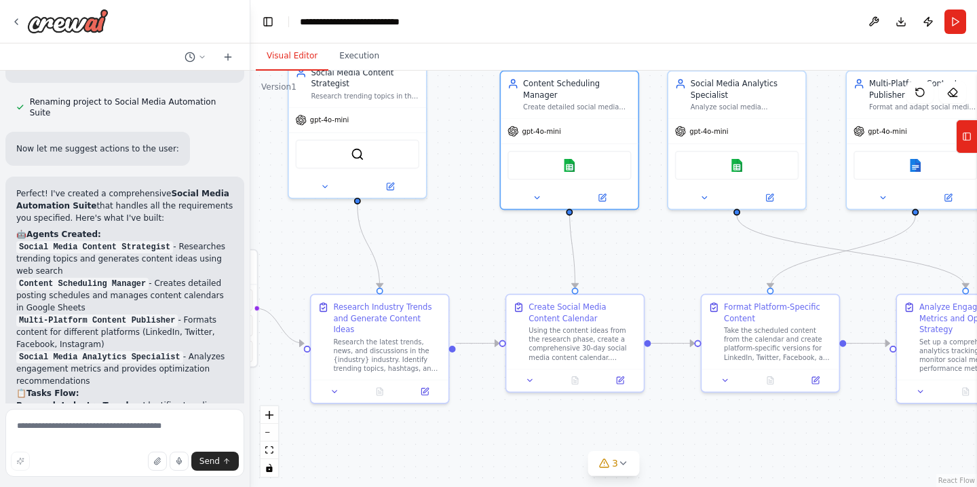
drag, startPoint x: 390, startPoint y: 231, endPoint x: 609, endPoint y: 218, distance: 219.6
click at [609, 218] on div ".deletable-edge-delete-btn { width: 20px; height: 20px; border: 0px solid #ffff…" at bounding box center [613, 279] width 727 height 416
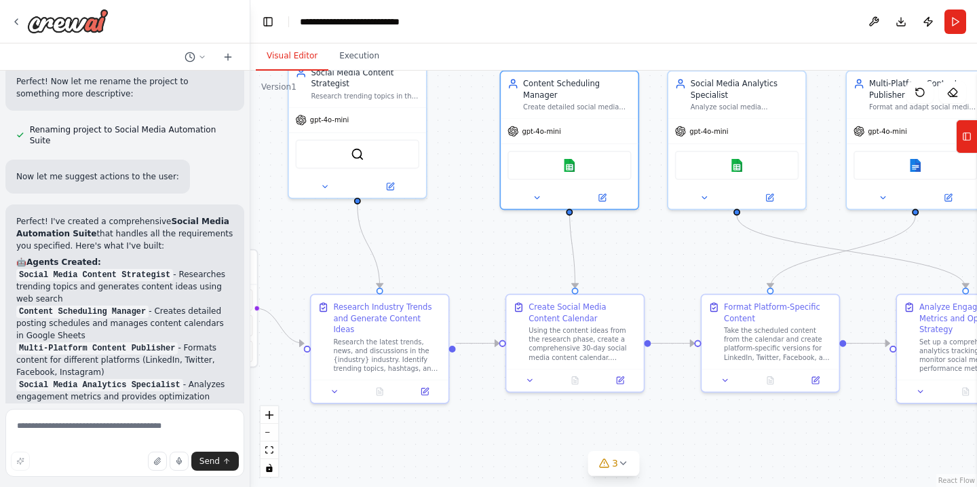
scroll to position [1387, 0]
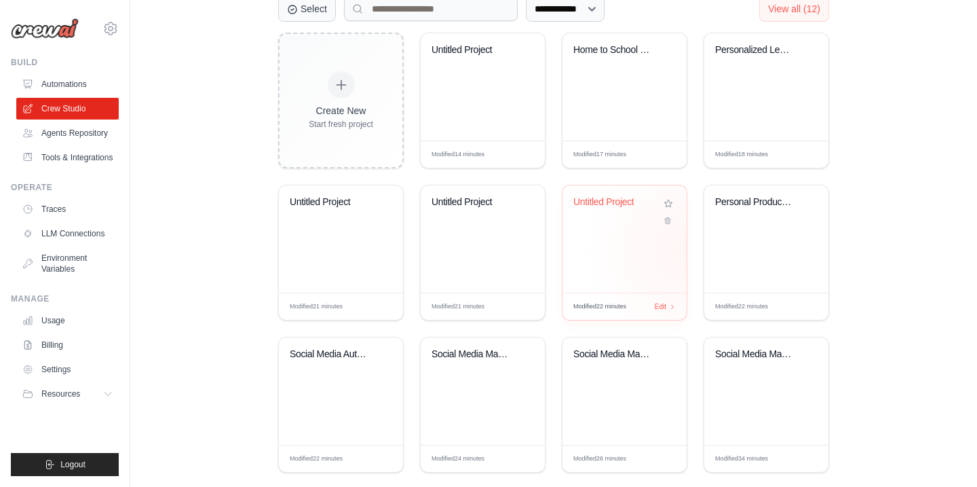
scroll to position [392, 0]
click at [498, 347] on div "Social Media Management Suite" at bounding box center [473, 353] width 82 height 12
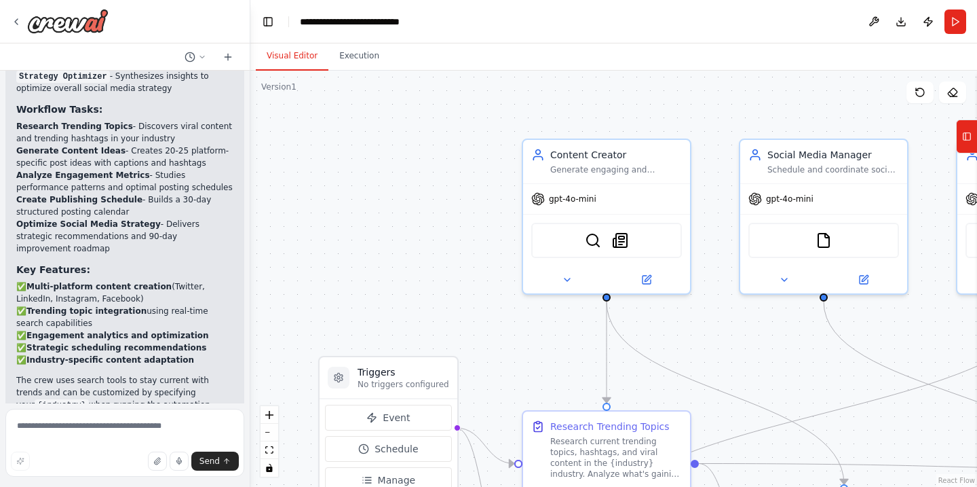
scroll to position [2273, 0]
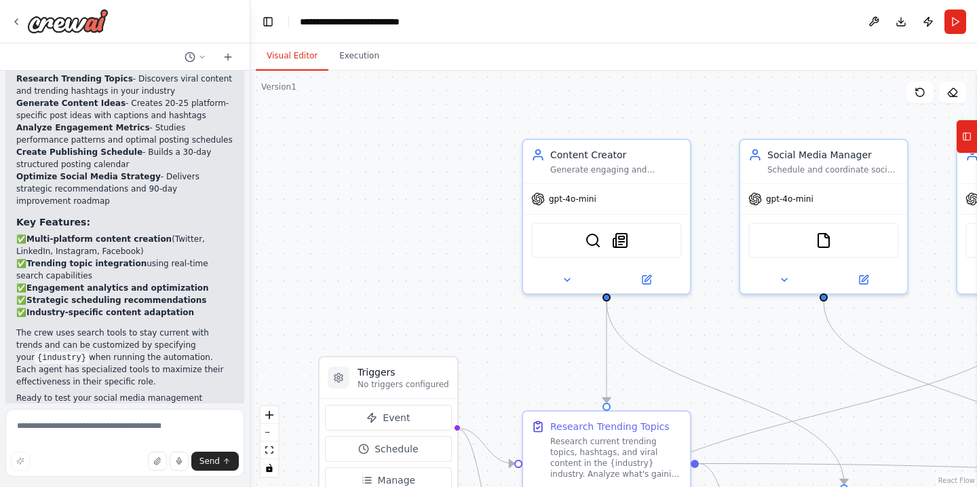
click at [487, 275] on div ".deletable-edge-delete-btn { width: 20px; height: 20px; border: 0px solid #ffff…" at bounding box center [613, 279] width 727 height 416
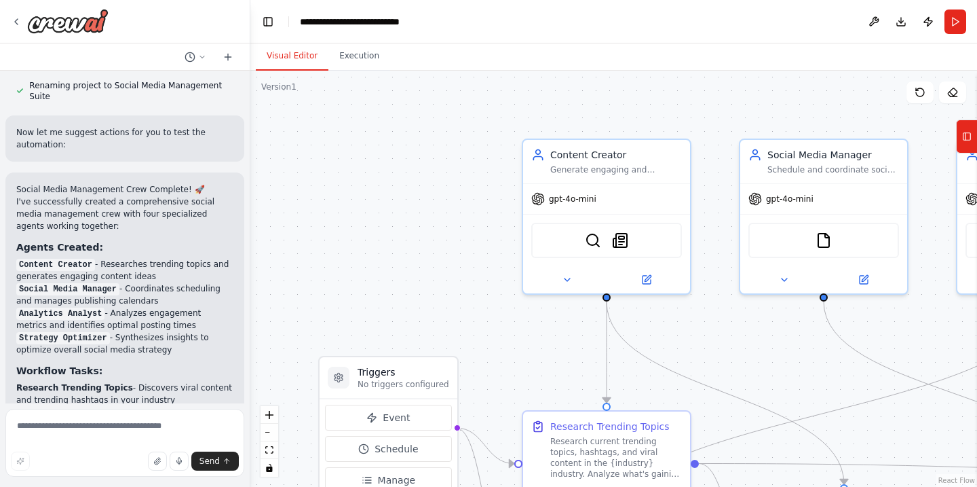
scroll to position [1962, 0]
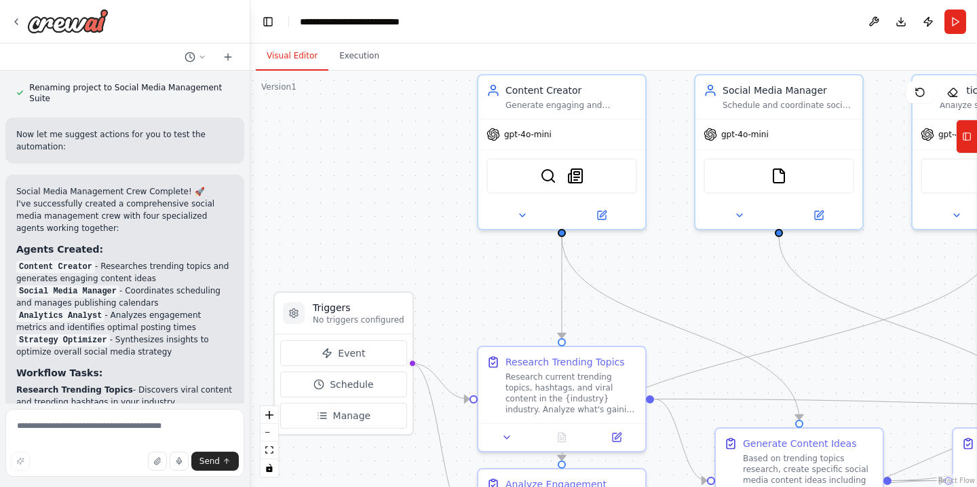
drag, startPoint x: 359, startPoint y: 195, endPoint x: 314, endPoint y: 131, distance: 78.5
click at [314, 131] on div ".deletable-edge-delete-btn { width: 20px; height: 20px; border: 0px solid #ffff…" at bounding box center [613, 279] width 727 height 416
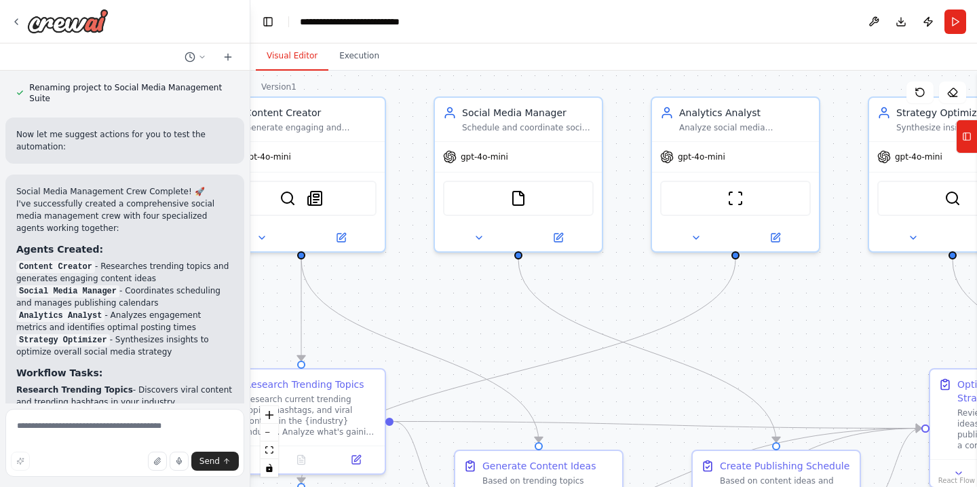
drag, startPoint x: 314, startPoint y: 131, endPoint x: 54, endPoint y: 153, distance: 261.6
click at [54, 153] on div "Create a crew that schedules and publishes social media content across multiple…" at bounding box center [488, 243] width 977 height 487
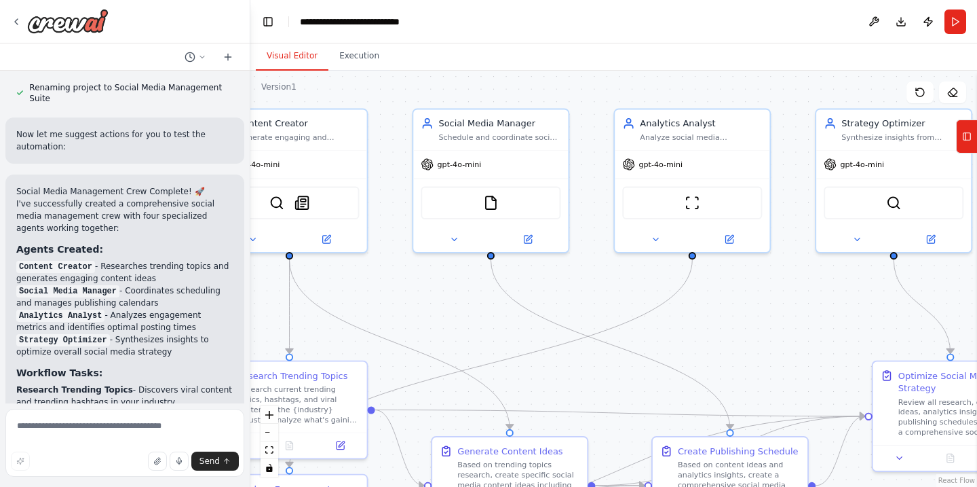
drag, startPoint x: 372, startPoint y: 271, endPoint x: 355, endPoint y: 270, distance: 17.0
click at [355, 270] on div ".deletable-edge-delete-btn { width: 20px; height: 20px; border: 0px solid #ffff…" at bounding box center [613, 279] width 727 height 416
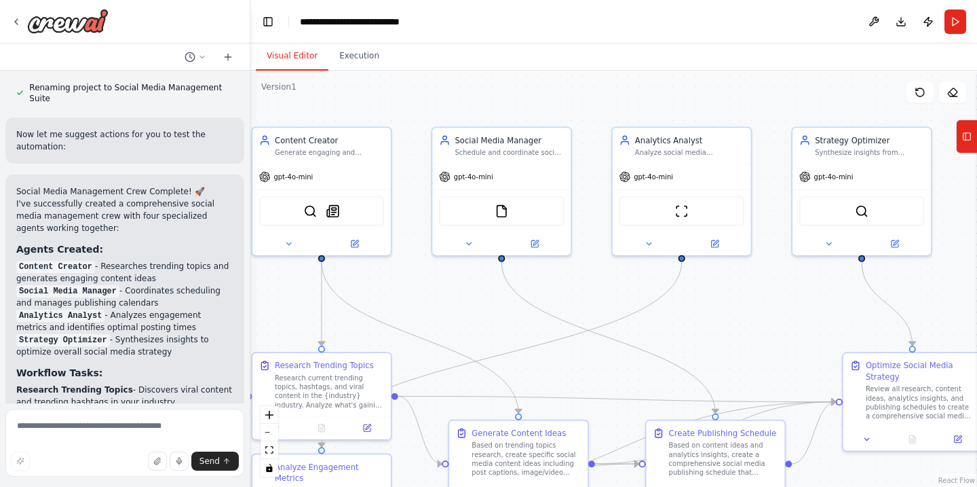
click at [592, 281] on div ".deletable-edge-delete-btn { width: 20px; height: 20px; border: 0px solid #ffff…" at bounding box center [613, 279] width 727 height 416
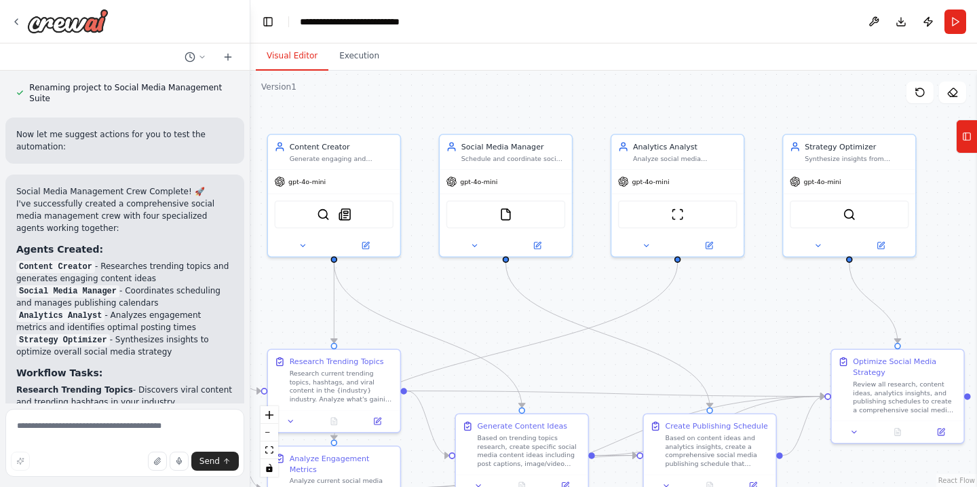
click at [592, 281] on div ".deletable-edge-delete-btn { width: 20px; height: 20px; border: 0px solid #ffff…" at bounding box center [613, 279] width 727 height 416
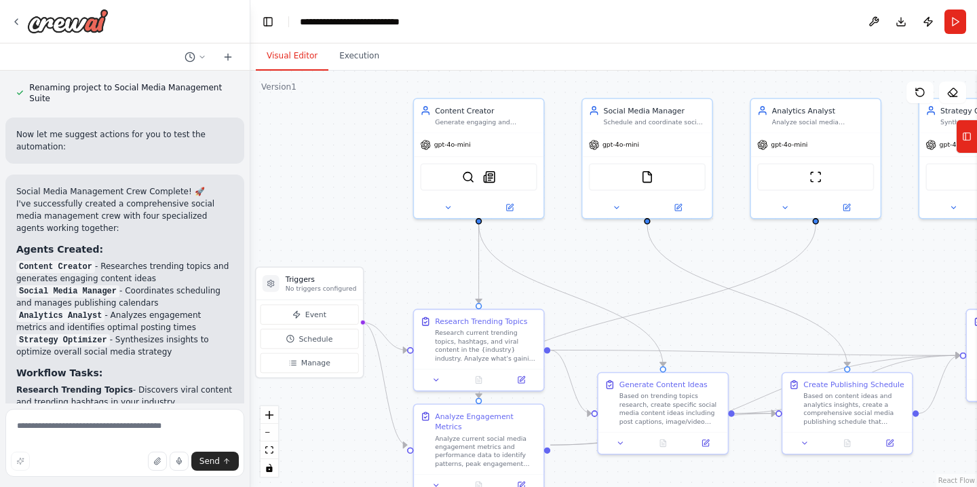
drag, startPoint x: 326, startPoint y: 302, endPoint x: 466, endPoint y: 263, distance: 145.1
click at [466, 263] on div ".deletable-edge-delete-btn { width: 20px; height: 20px; border: 0px solid #ffff…" at bounding box center [613, 279] width 727 height 416
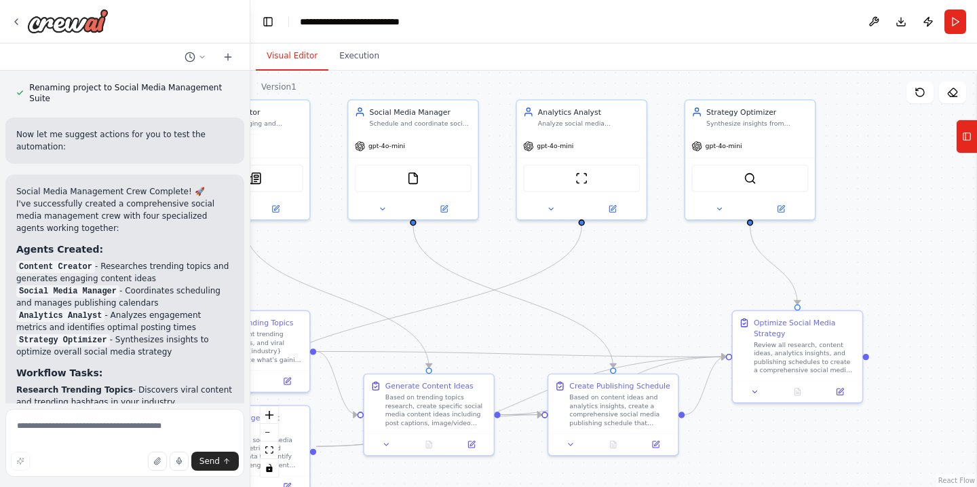
drag, startPoint x: 466, startPoint y: 263, endPoint x: 231, endPoint y: 265, distance: 234.1
click at [231, 265] on div "Create a crew that schedules and publishes social media content across multiple…" at bounding box center [488, 243] width 977 height 487
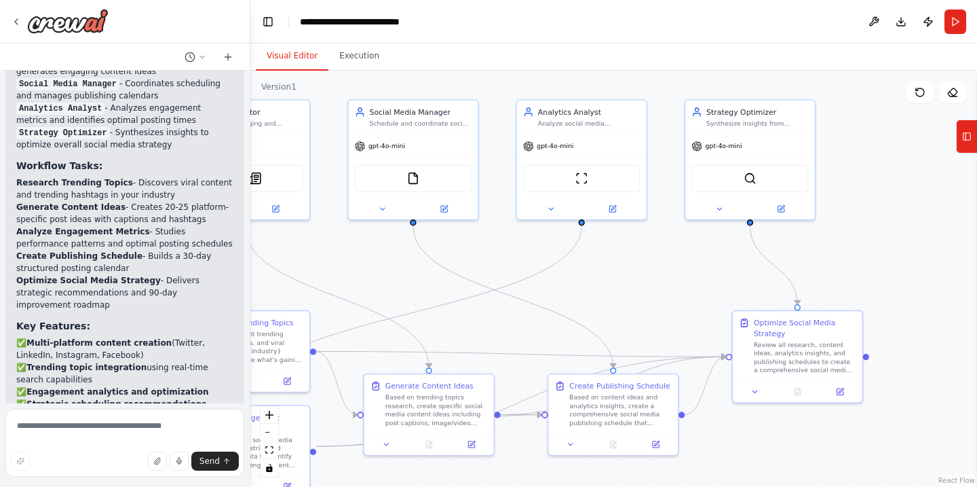
scroll to position [2175, 0]
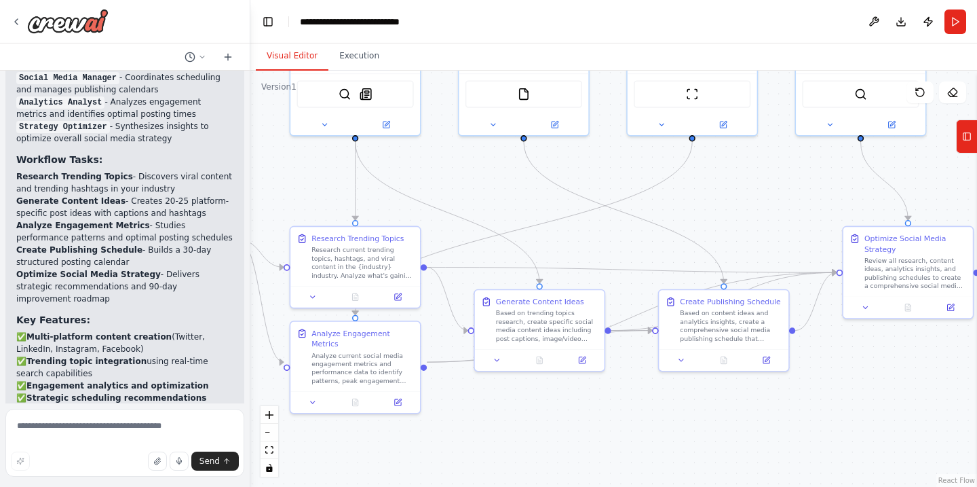
drag, startPoint x: 333, startPoint y: 280, endPoint x: 444, endPoint y: 195, distance: 139.4
click at [444, 195] on div ".deletable-edge-delete-btn { width: 20px; height: 20px; border: 0px solid #ffff…" at bounding box center [613, 279] width 727 height 416
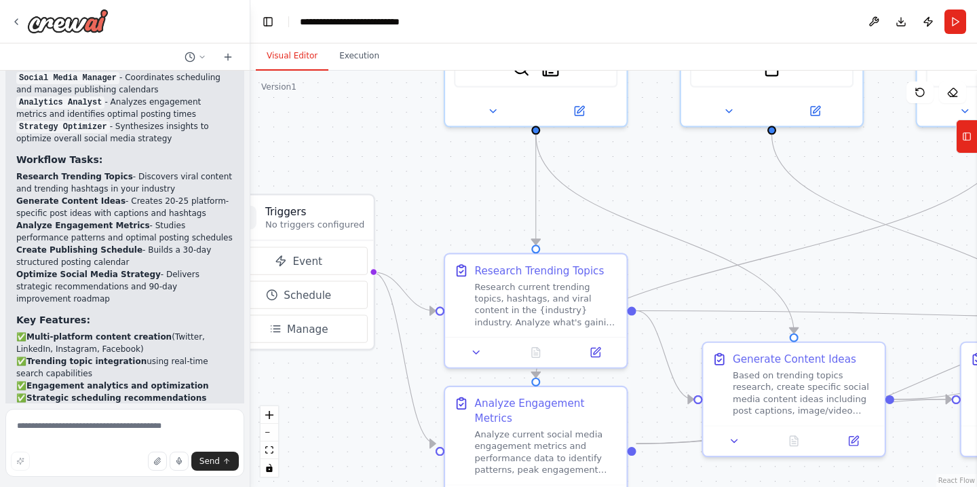
drag, startPoint x: 464, startPoint y: 207, endPoint x: 687, endPoint y: 227, distance: 224.9
click at [687, 227] on div ".deletable-edge-delete-btn { width: 20px; height: 20px; border: 0px solid #ffff…" at bounding box center [613, 279] width 727 height 416
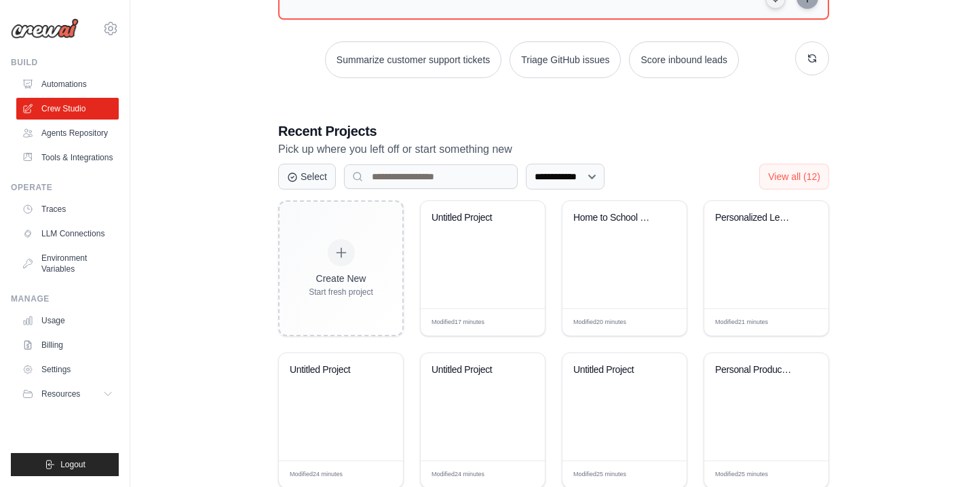
scroll to position [229, 0]
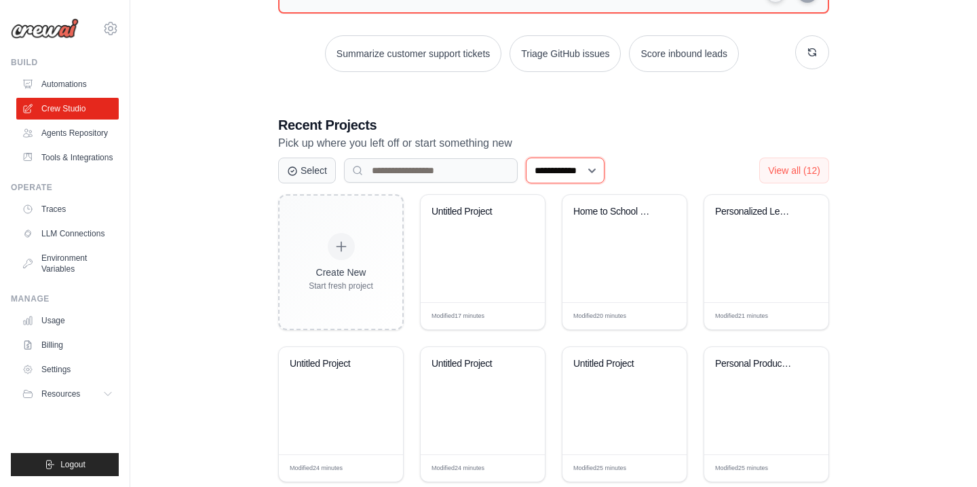
click at [605, 169] on select "**********" at bounding box center [565, 170] width 79 height 26
click at [798, 170] on span "View all (12)" at bounding box center [794, 169] width 52 height 11
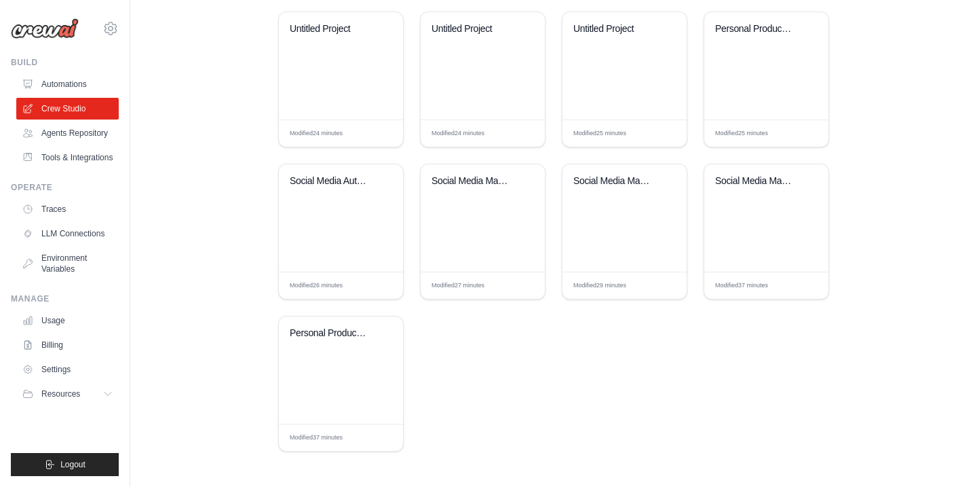
scroll to position [563, 0]
click at [337, 332] on div "Personal Productivity & Project Man..." at bounding box center [331, 334] width 82 height 12
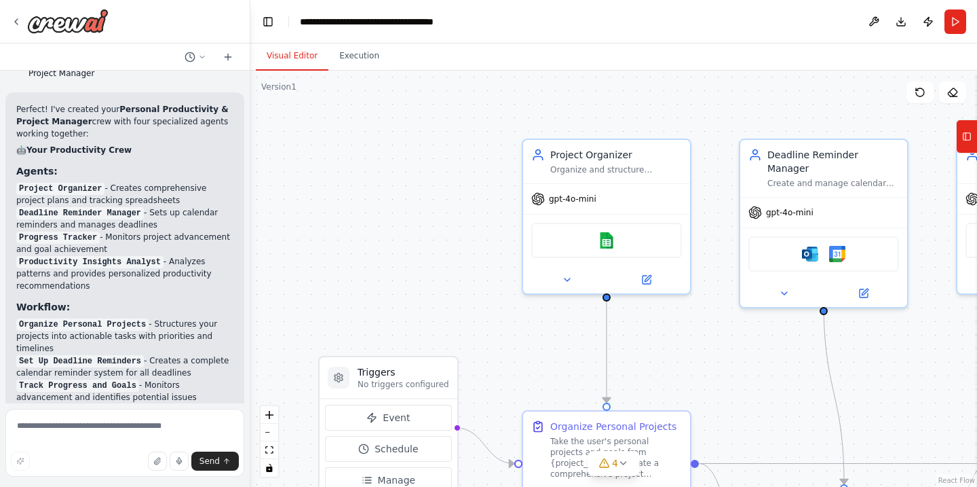
scroll to position [957, 0]
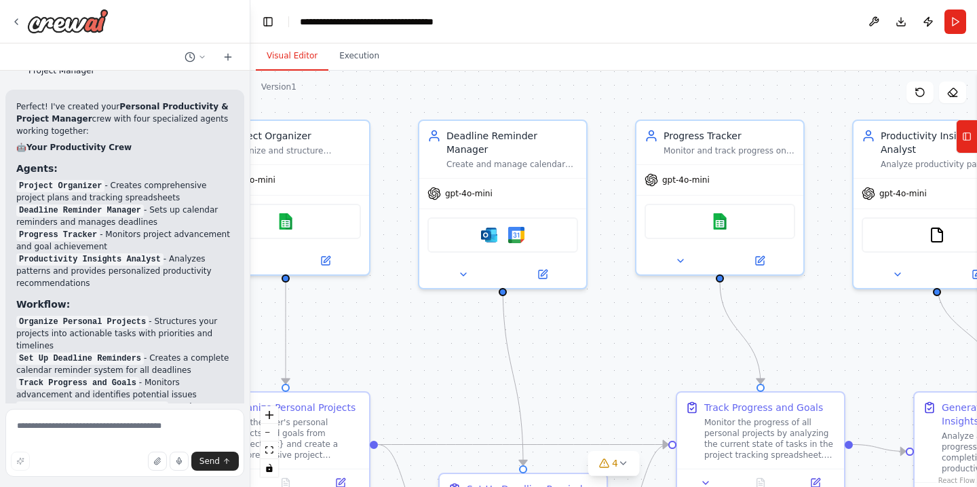
drag, startPoint x: 321, startPoint y: 159, endPoint x: 0, endPoint y: 140, distance: 321.6
click at [0, 140] on div "Create a crew that helps organize your personal projects, sets reminders for im…" at bounding box center [488, 243] width 977 height 487
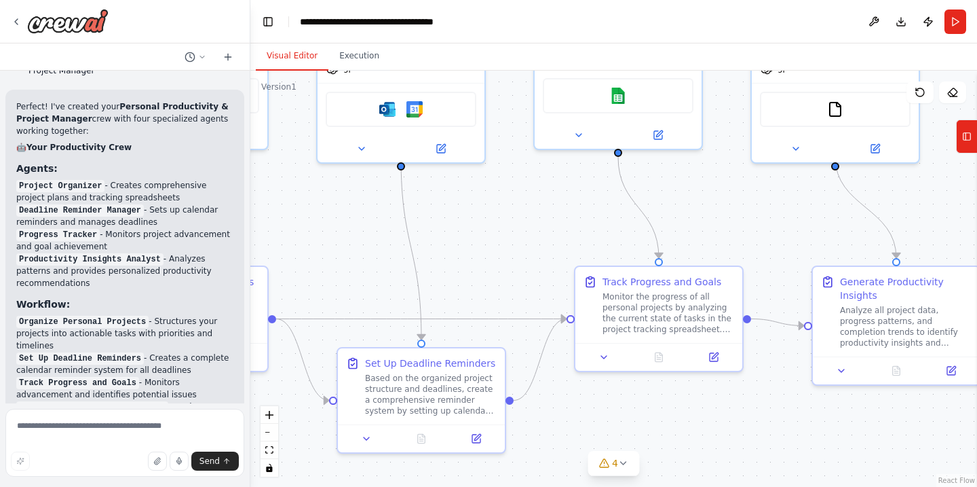
drag, startPoint x: 380, startPoint y: 316, endPoint x: 278, endPoint y: 190, distance: 162.2
click at [278, 190] on div ".deletable-edge-delete-btn { width: 20px; height: 20px; border: 0px solid #ffff…" at bounding box center [613, 279] width 727 height 416
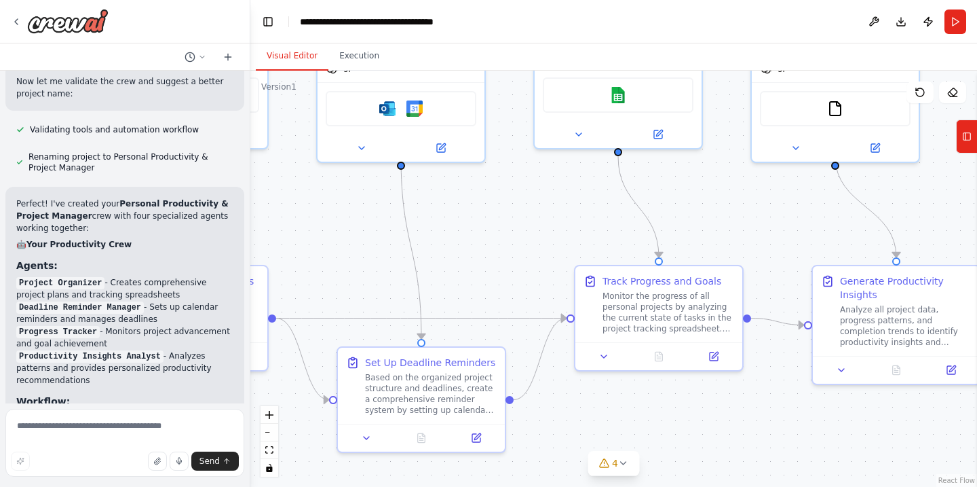
scroll to position [867, 0]
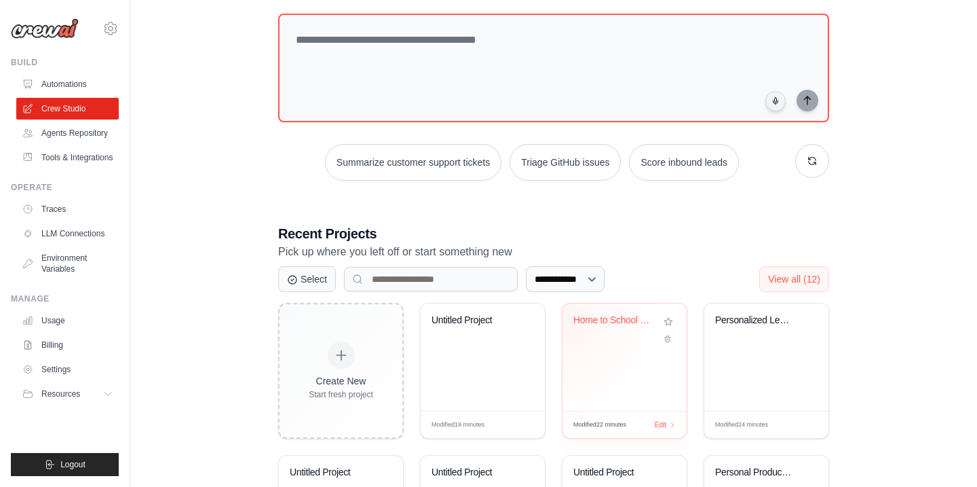
scroll to position [151, 0]
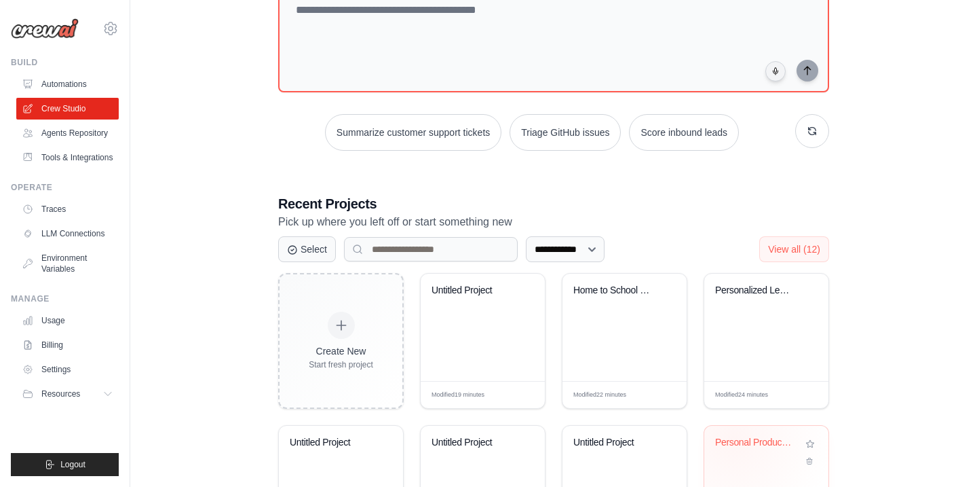
click at [732, 438] on div "Personal Productivity Assistant" at bounding box center [756, 442] width 82 height 12
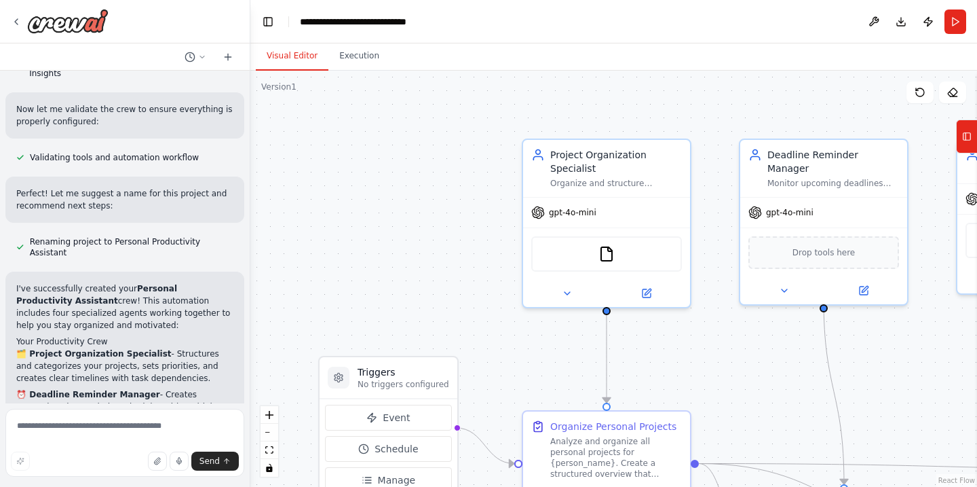
scroll to position [826, 0]
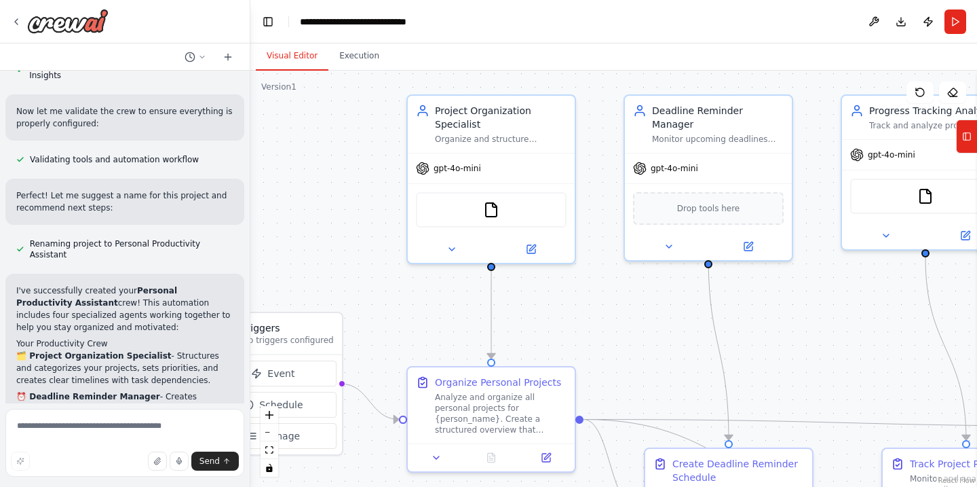
drag, startPoint x: 422, startPoint y: 250, endPoint x: 307, endPoint y: 206, distance: 123.5
click at [307, 206] on div ".deletable-edge-delete-btn { width: 20px; height: 20px; border: 0px solid #ffff…" at bounding box center [613, 279] width 727 height 416
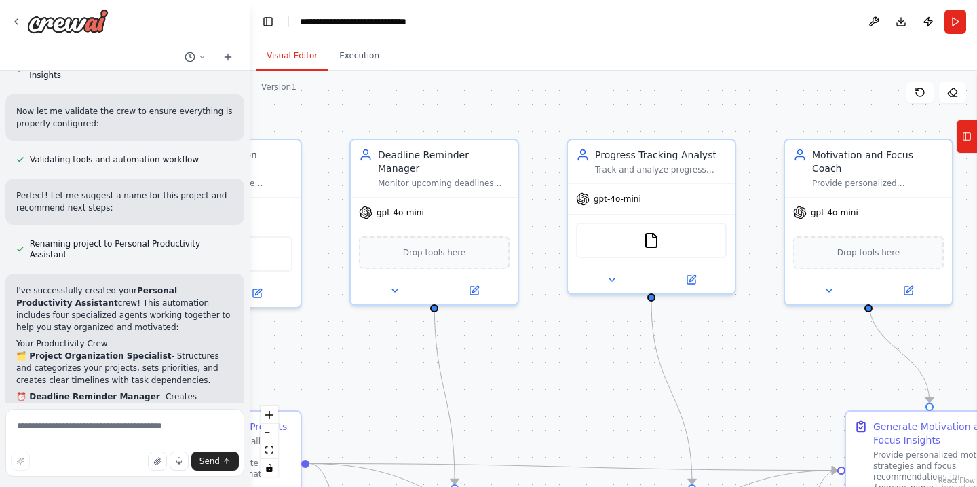
drag, startPoint x: 307, startPoint y: 206, endPoint x: 366, endPoint y: 103, distance: 119.2
click at [366, 103] on div ".deletable-edge-delete-btn { width: 20px; height: 20px; border: 0px solid #ffff…" at bounding box center [613, 279] width 727 height 416
